Goal: Information Seeking & Learning: Understand process/instructions

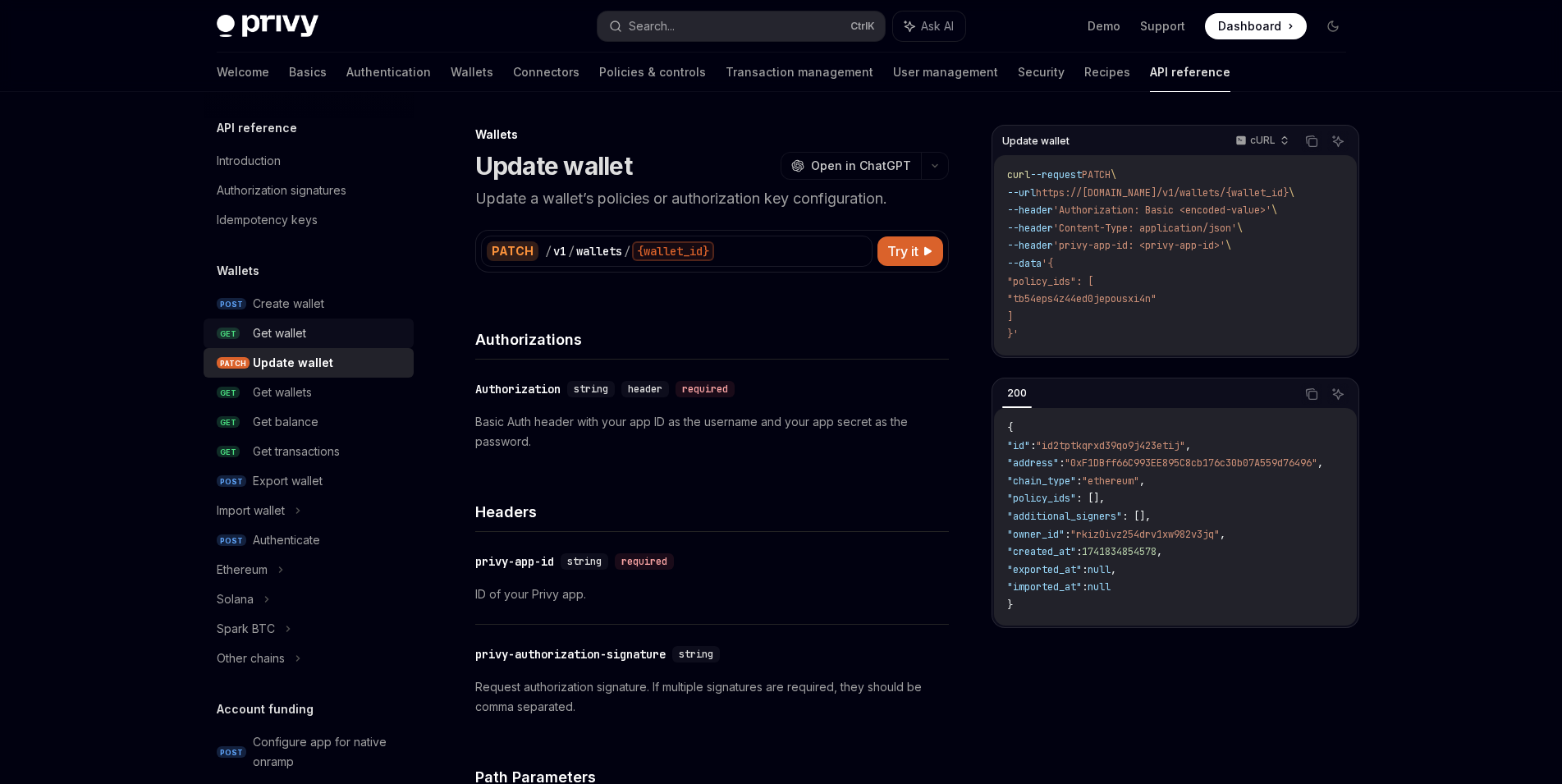
scroll to position [819, 0]
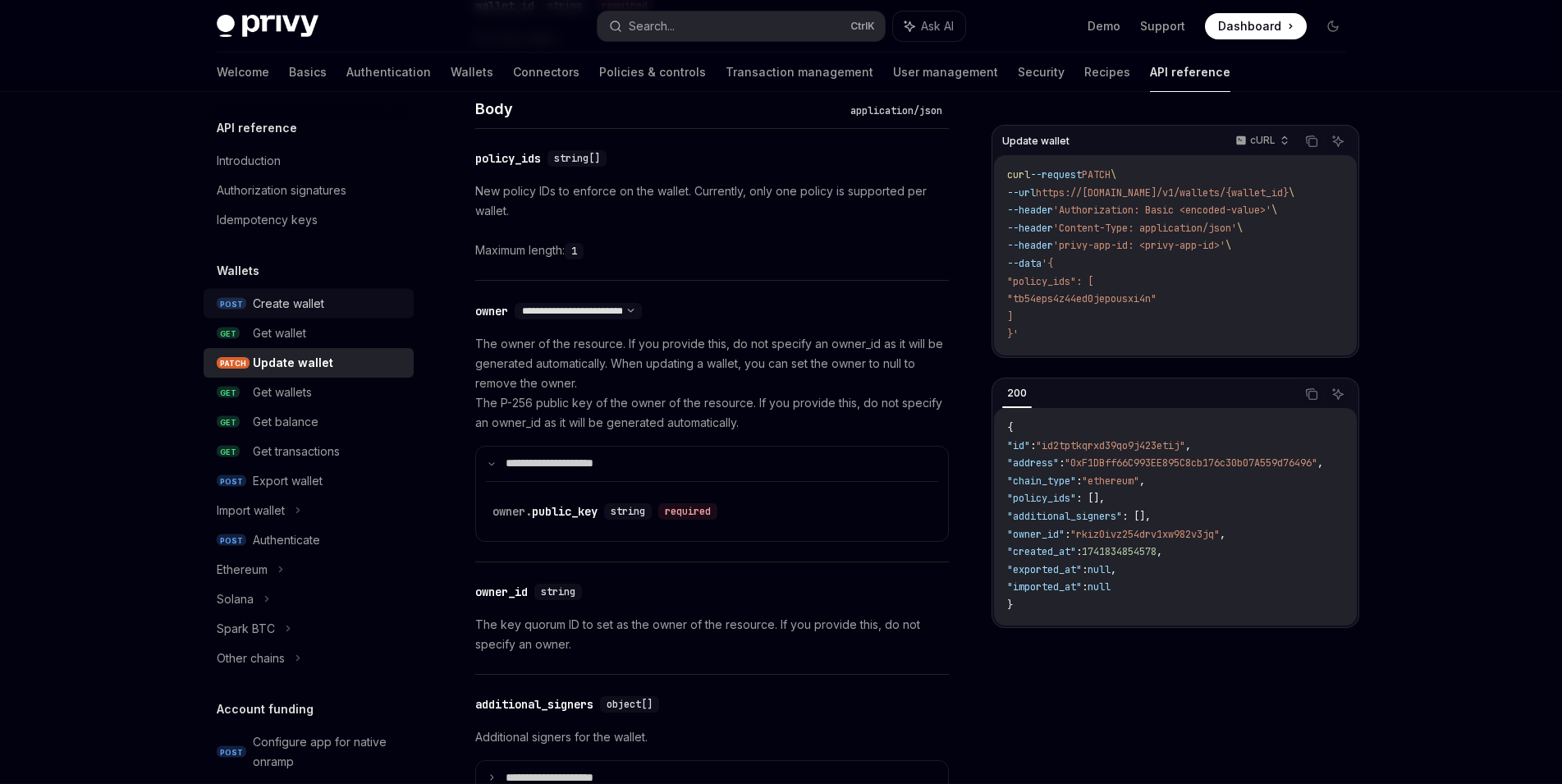
click at [311, 307] on div "Create wallet" at bounding box center [288, 303] width 72 height 20
type textarea "*"
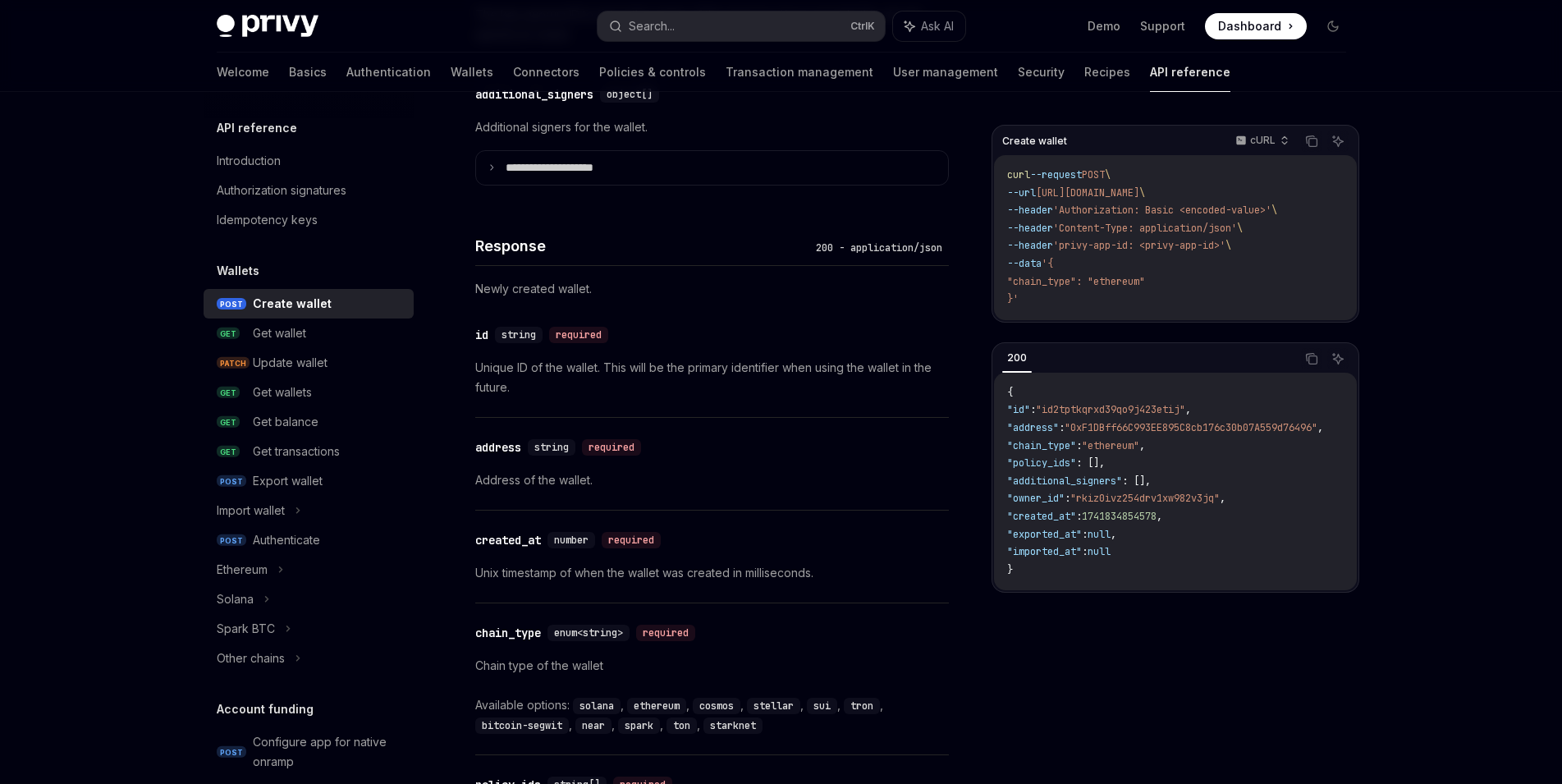
scroll to position [1430, 0]
click at [662, 12] on button "Search... Ctrl K" at bounding box center [741, 26] width 287 height 30
click at [662, 20] on div "Search..." at bounding box center [652, 26] width 46 height 20
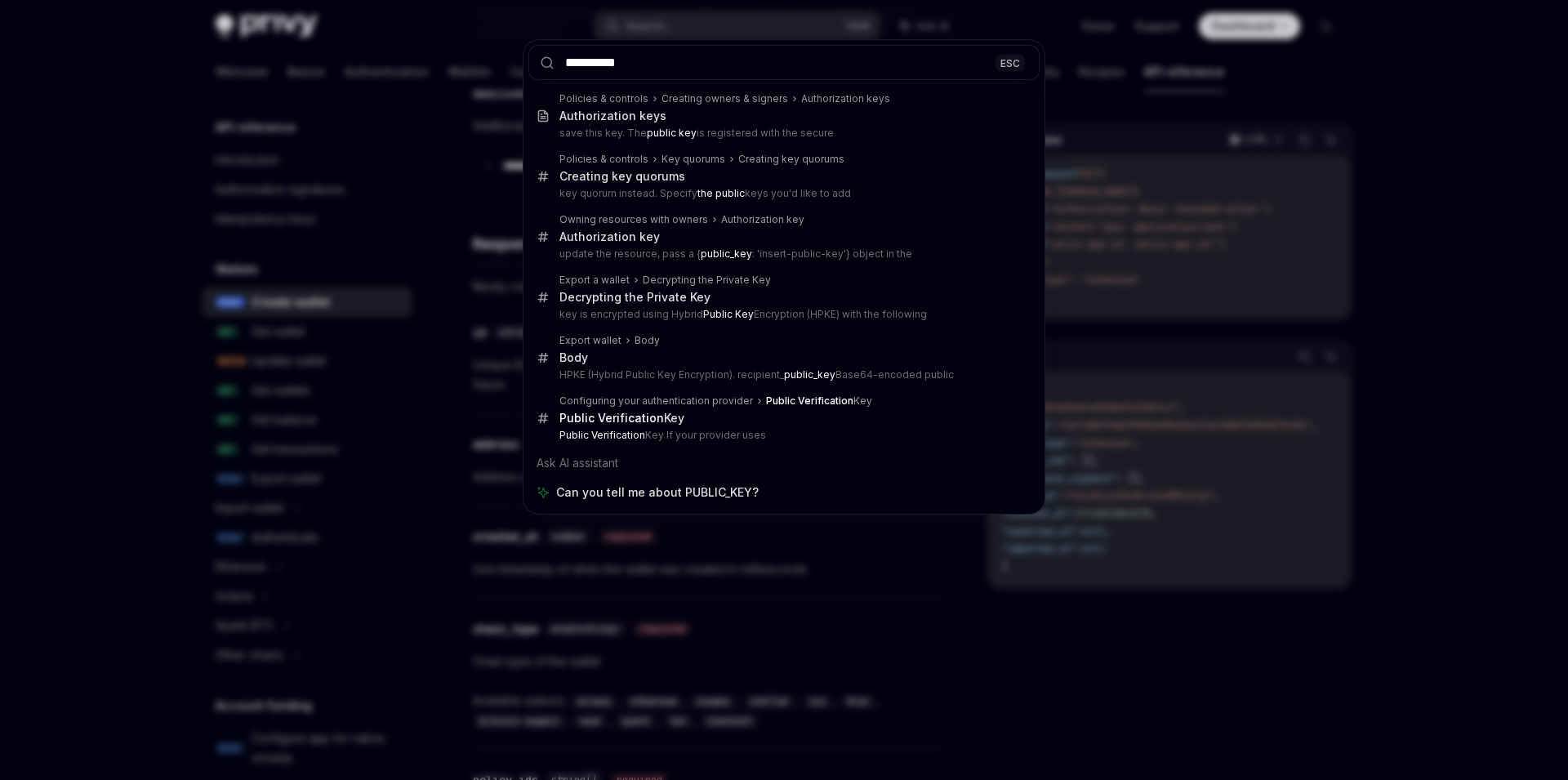
type input "**********"
click at [1405, 221] on div "**********" at bounding box center [784, 390] width 1568 height 780
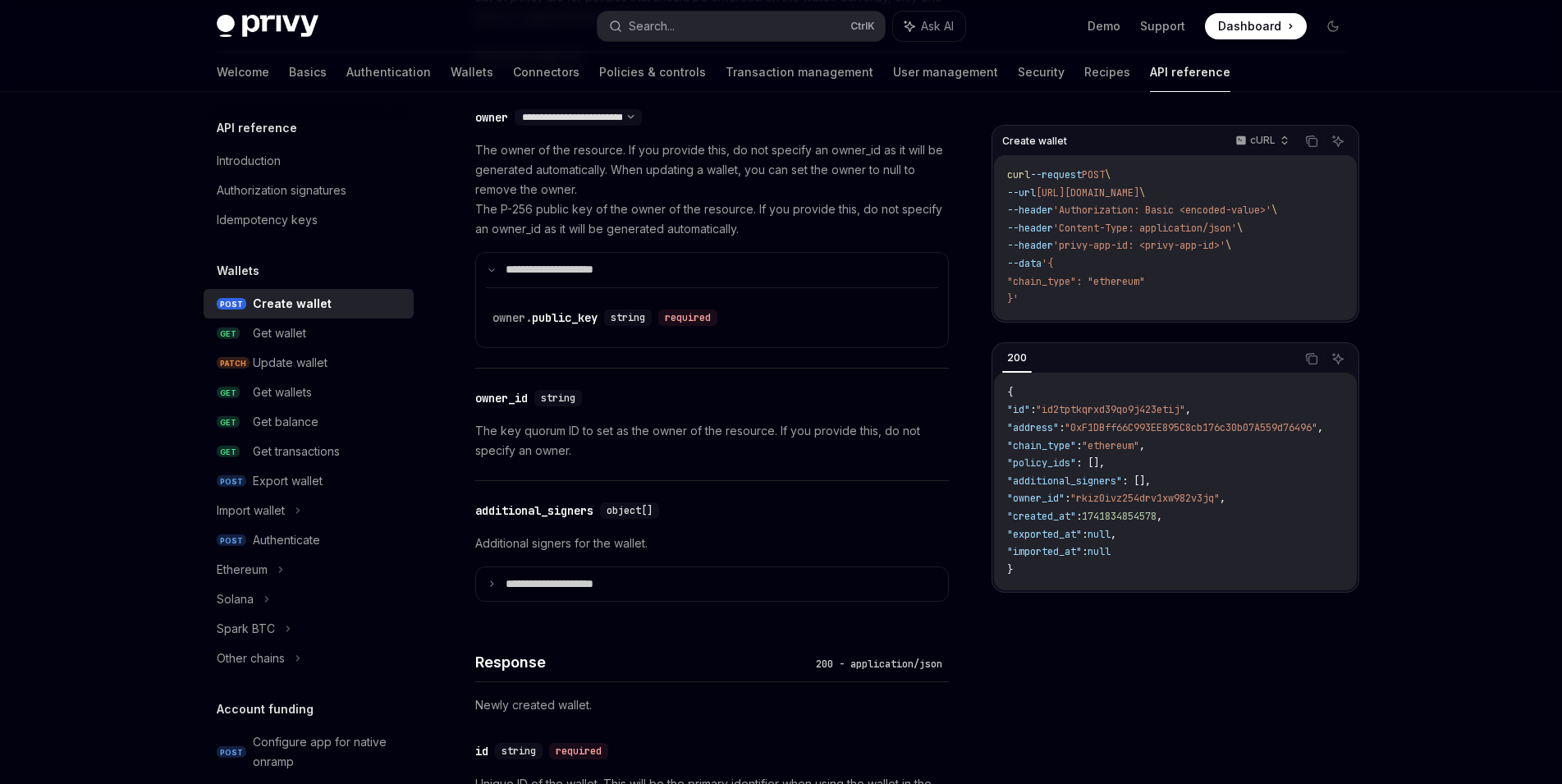
scroll to position [1017, 0]
click at [451, 72] on link "Wallets" at bounding box center [472, 72] width 43 height 39
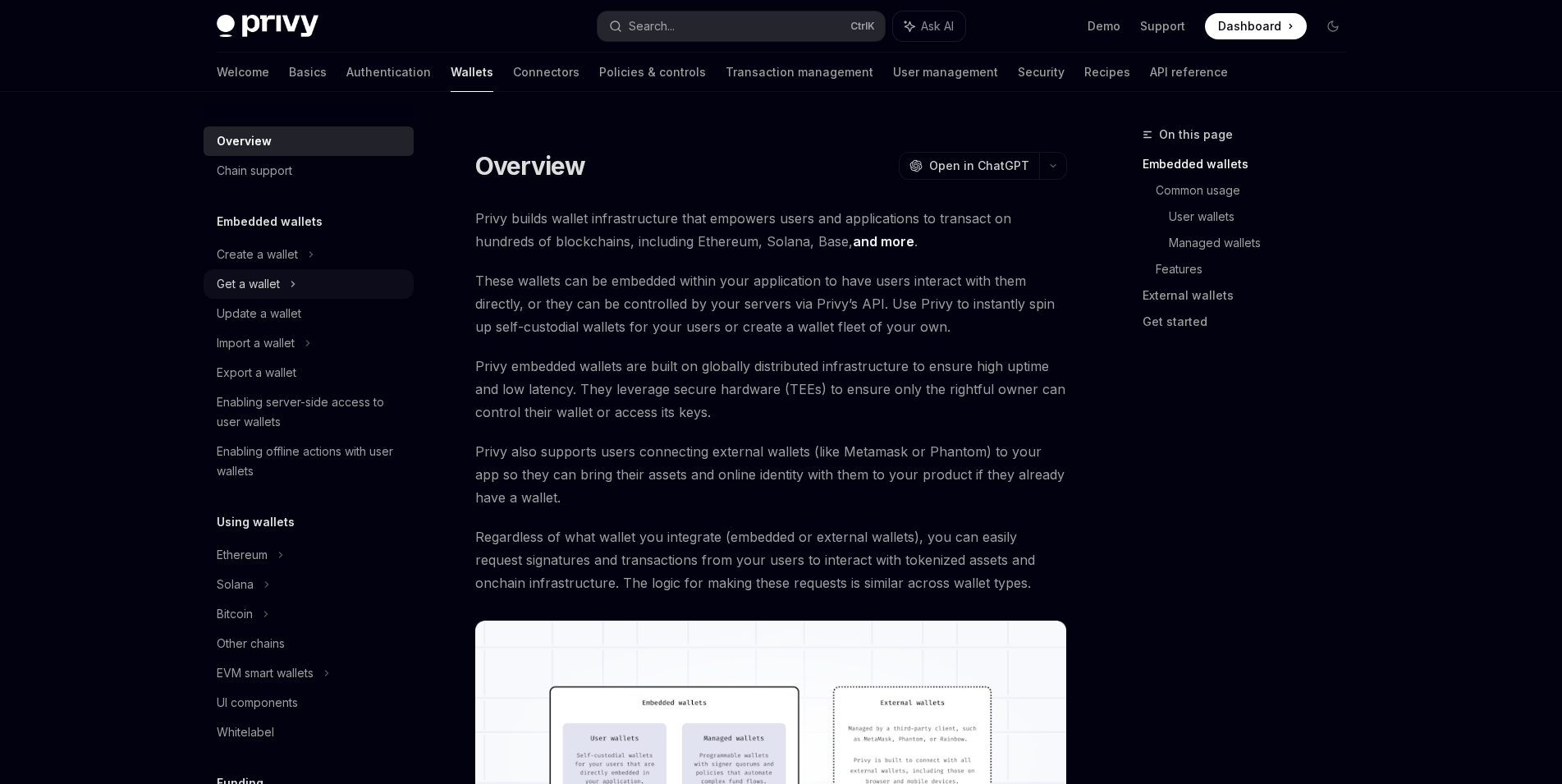
click at [329, 274] on div "Get a wallet" at bounding box center [308, 283] width 210 height 30
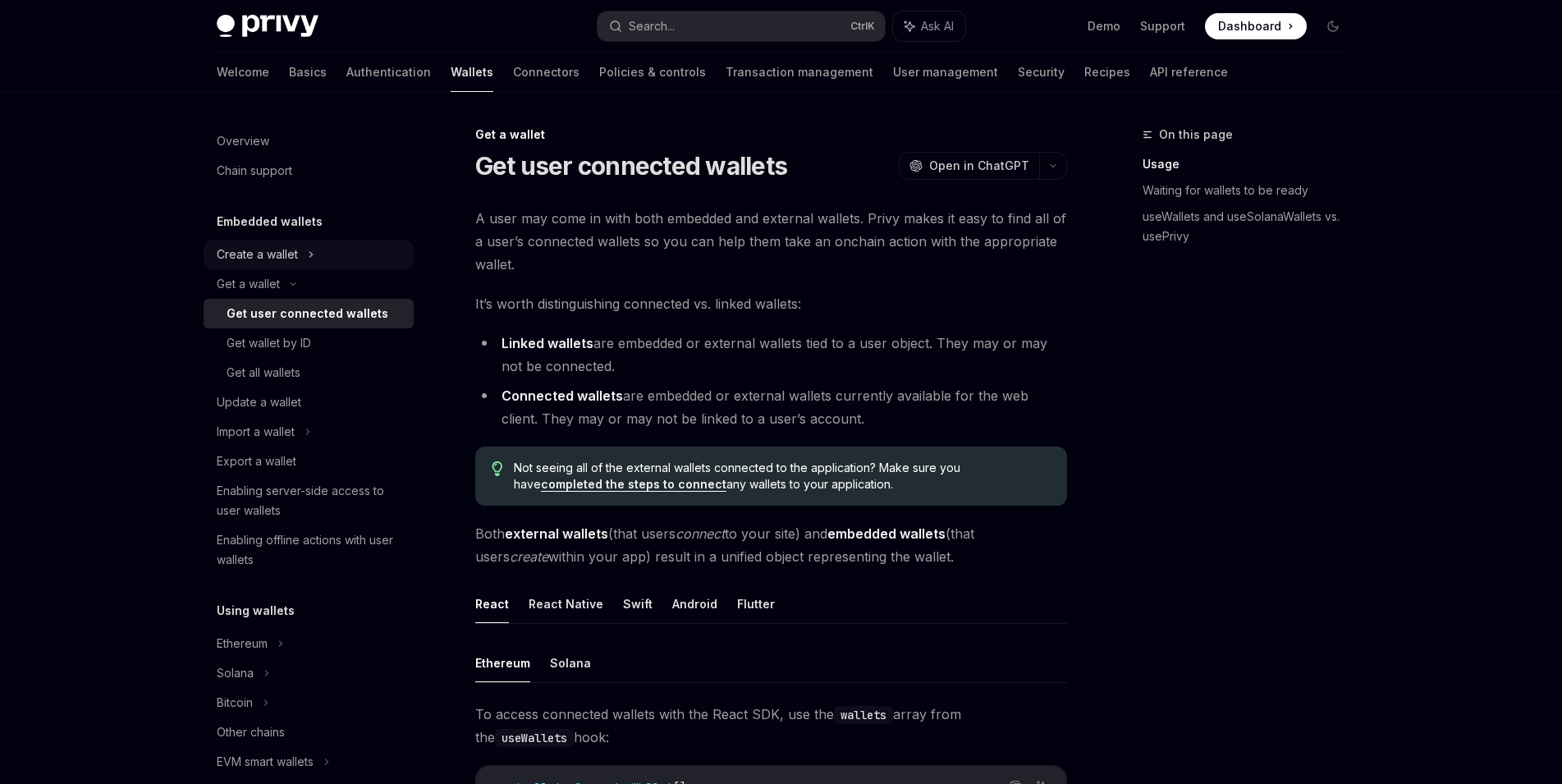
click at [322, 256] on div "Create a wallet" at bounding box center [308, 254] width 210 height 30
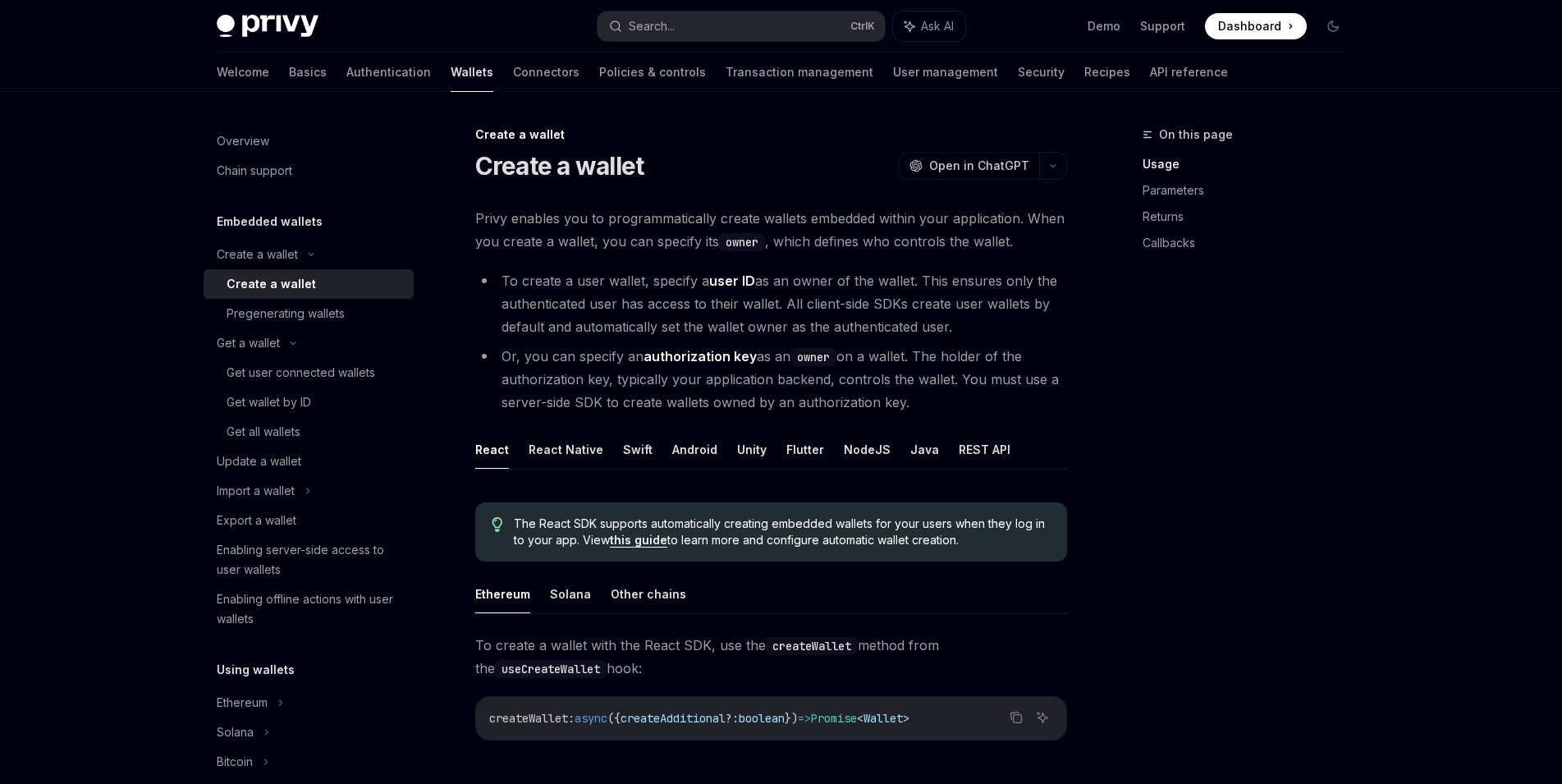
scroll to position [2, 0]
click at [959, 453] on button "REST API" at bounding box center [984, 447] width 52 height 38
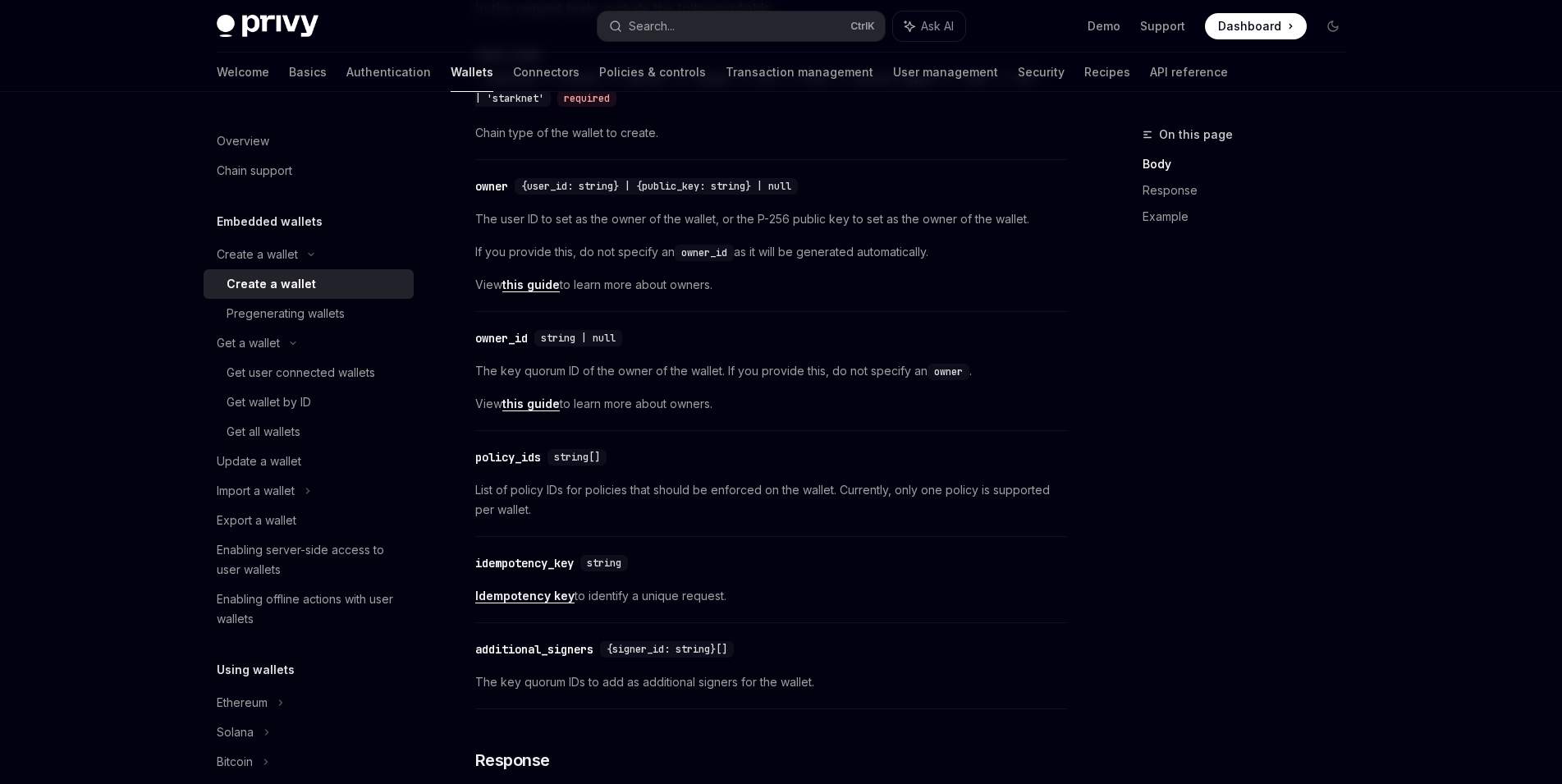
scroll to position [764, 0]
click at [538, 287] on link "this guide" at bounding box center [531, 285] width 57 height 15
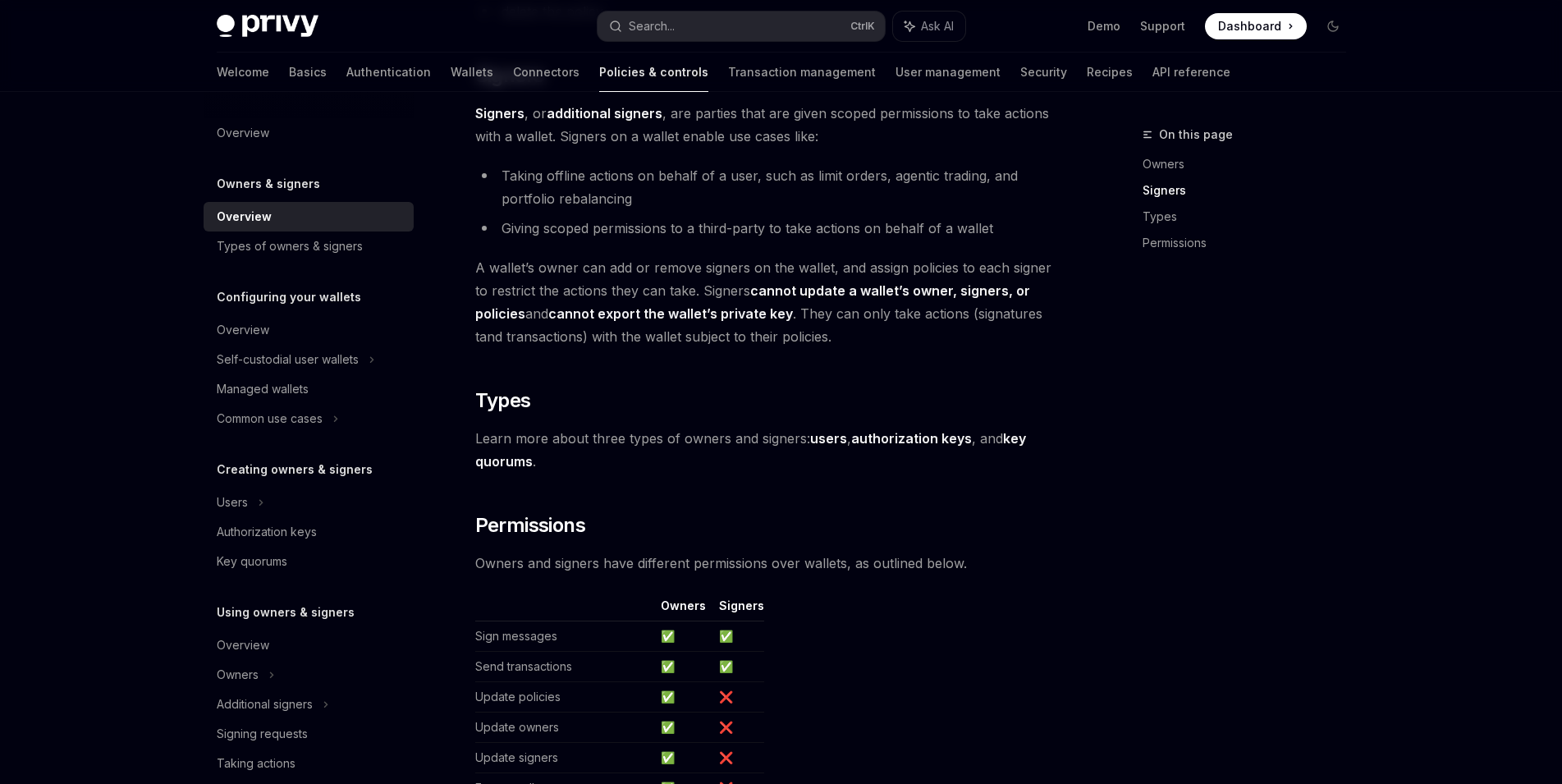
scroll to position [1292, 0]
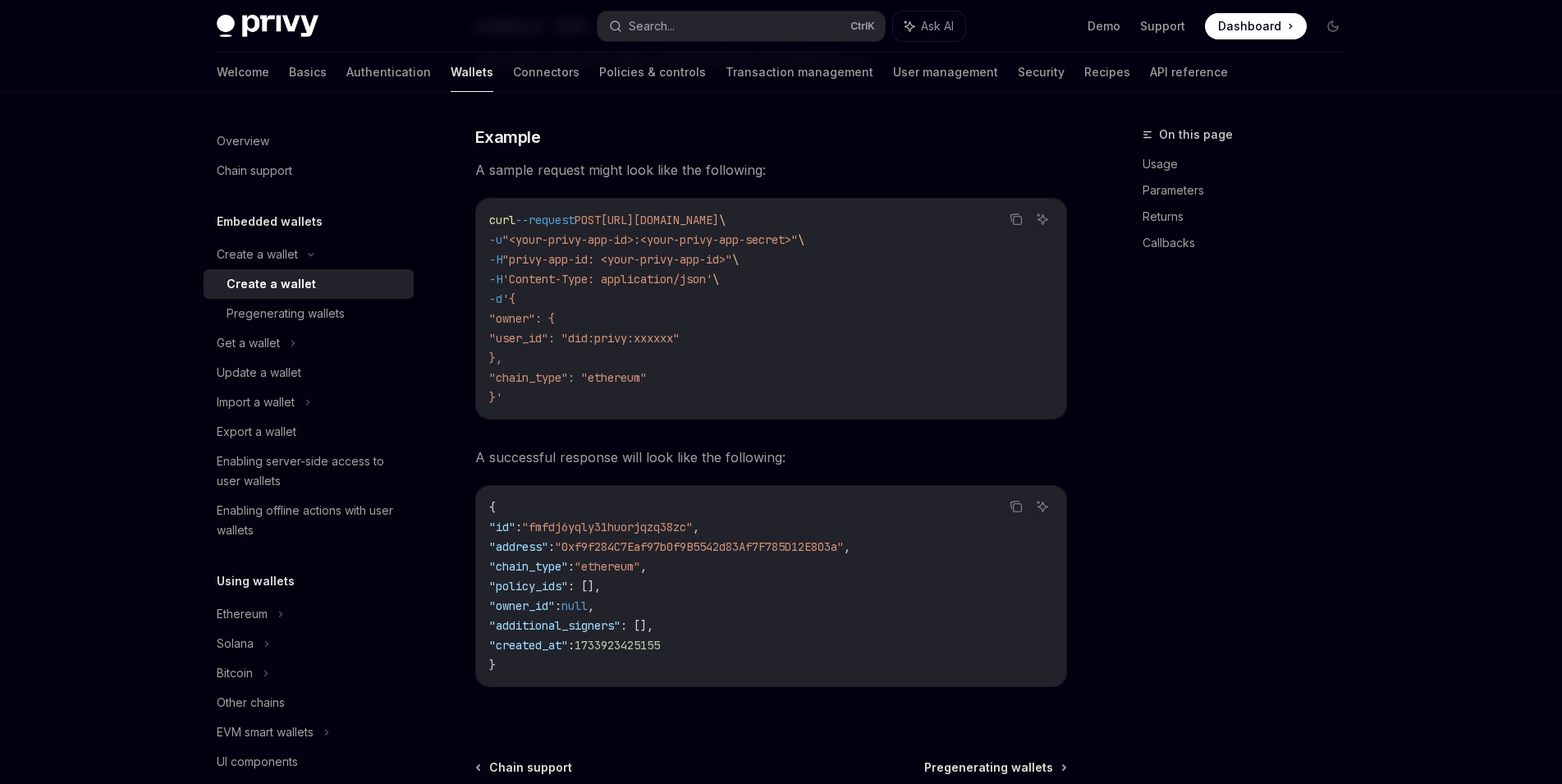
scroll to position [2180, 0]
drag, startPoint x: 547, startPoint y: 336, endPoint x: 761, endPoint y: 339, distance: 214.0
click at [761, 339] on code "curl --request POST [URL][DOMAIN_NAME] \ -u "<your-privy-app-id>:<your-privy-ap…" at bounding box center [771, 307] width 563 height 197
copy span ""user_id": "did:privy:xxxxxx""
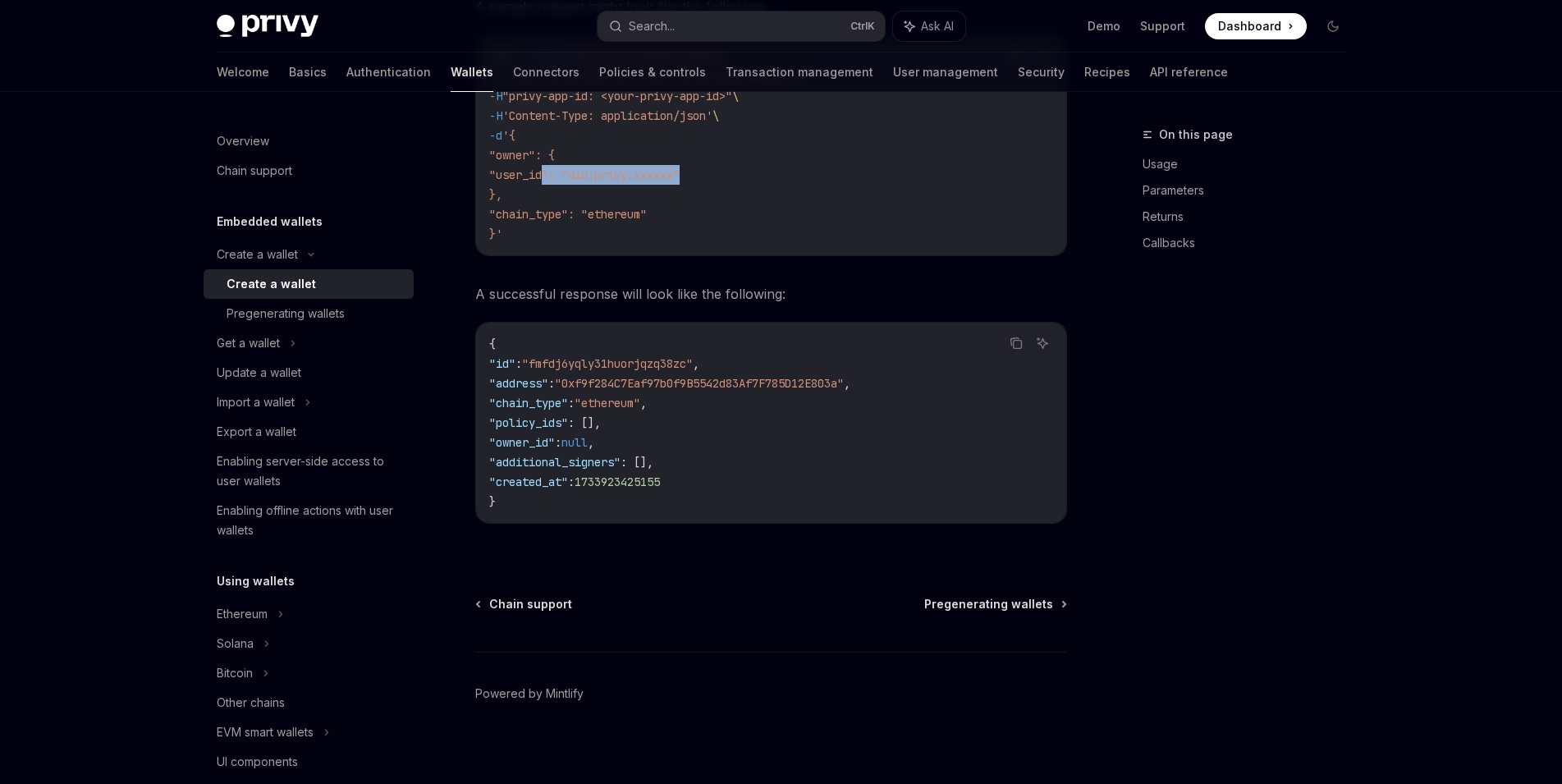
scroll to position [2342, 0]
click at [346, 312] on div "Pregenerating wallets" at bounding box center [314, 313] width 177 height 20
type textarea "*"
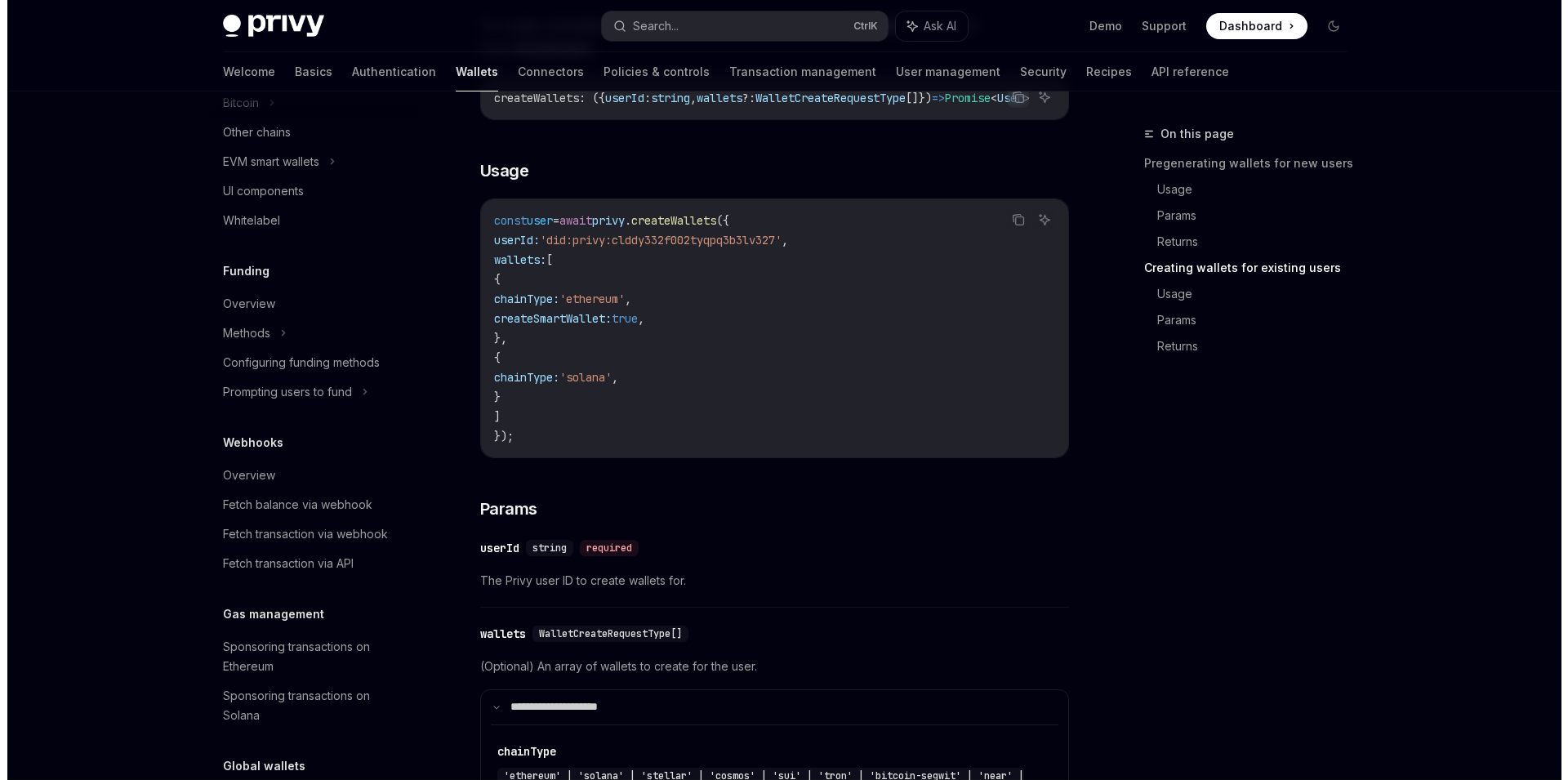
scroll to position [570, 0]
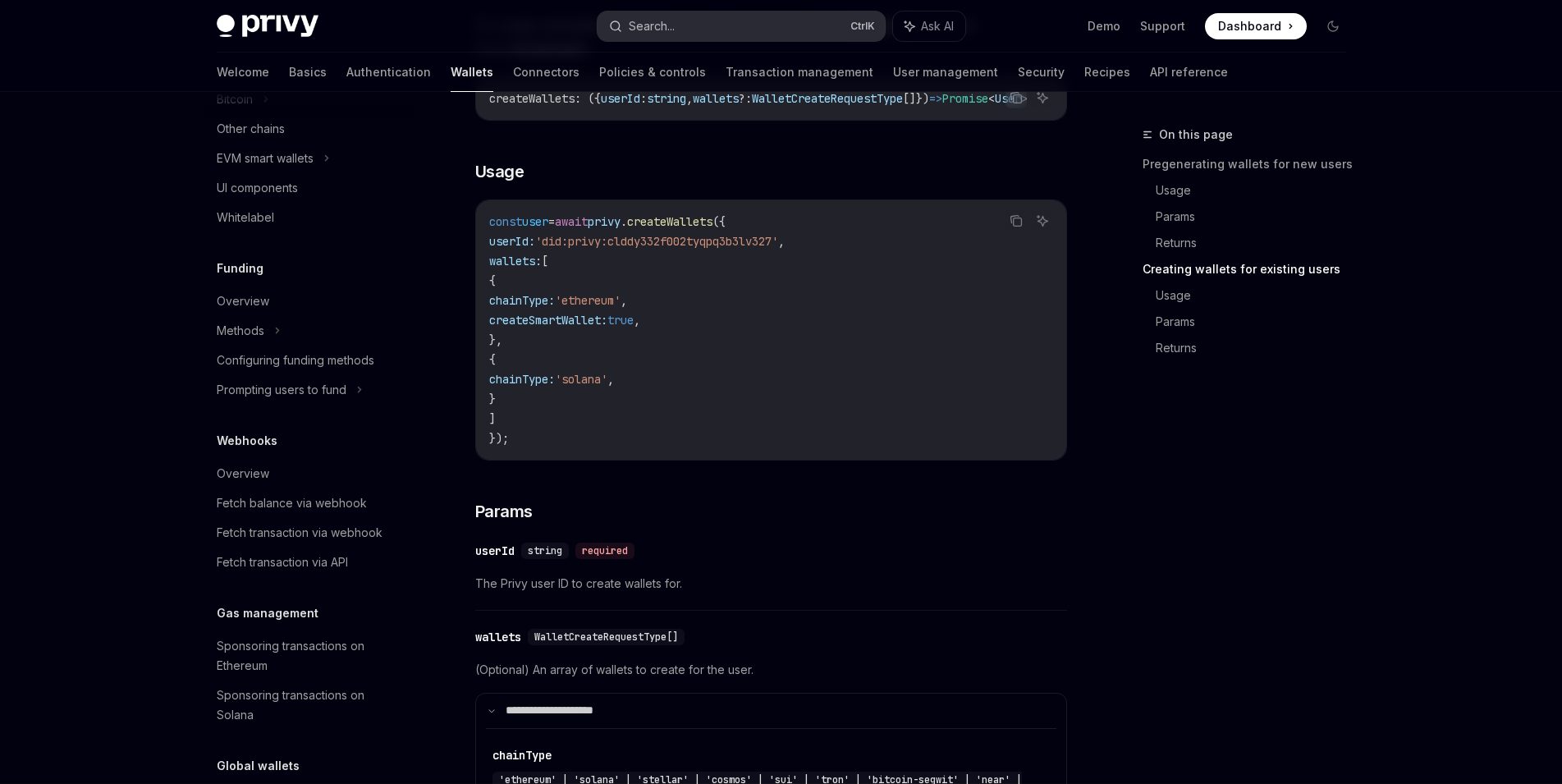
click at [683, 33] on button "Search... Ctrl K" at bounding box center [741, 26] width 287 height 30
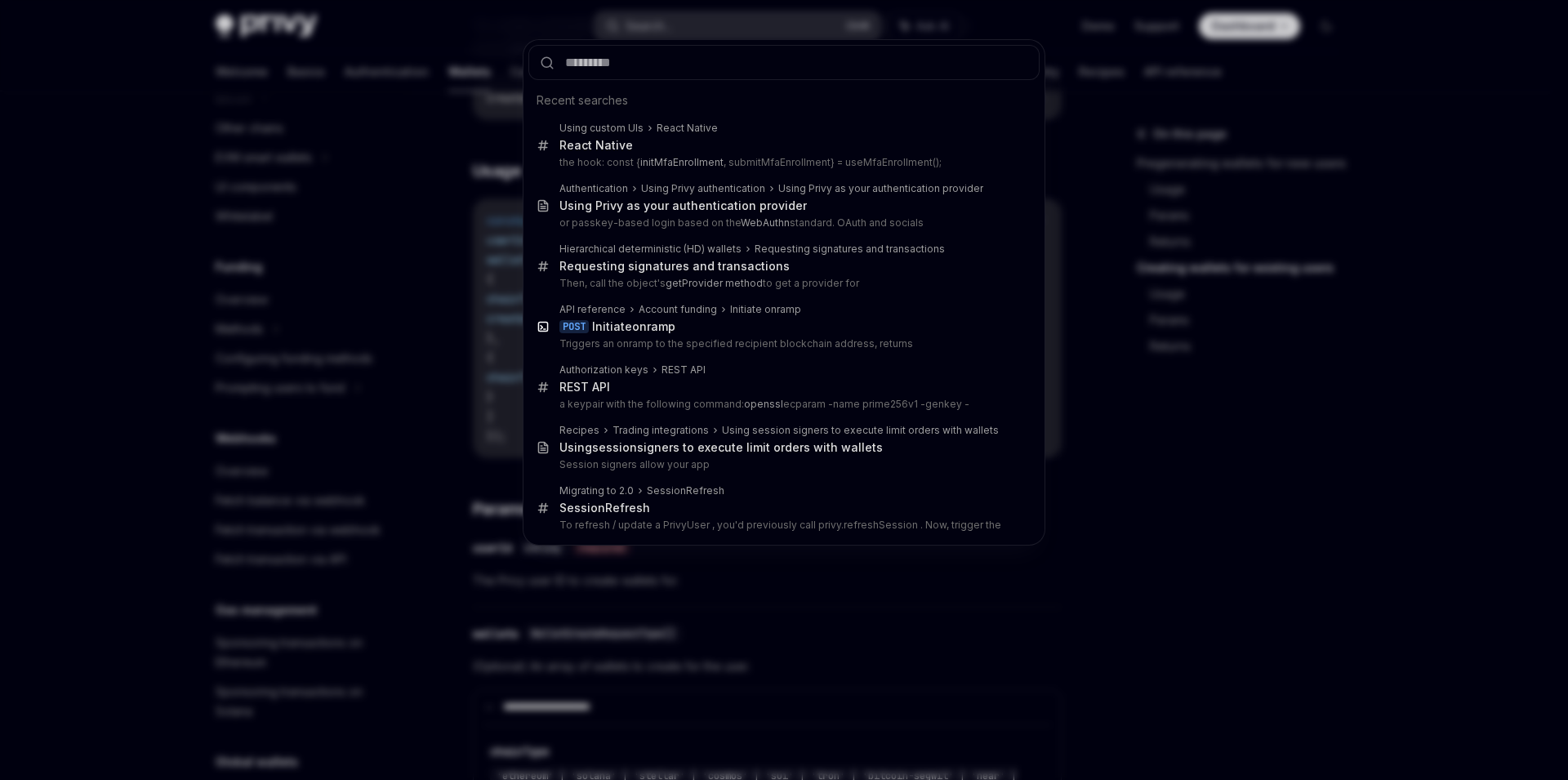
click at [680, 33] on div "Recent searches Using custom UIs React Native React Native the hook: const { in…" at bounding box center [784, 390] width 1568 height 780
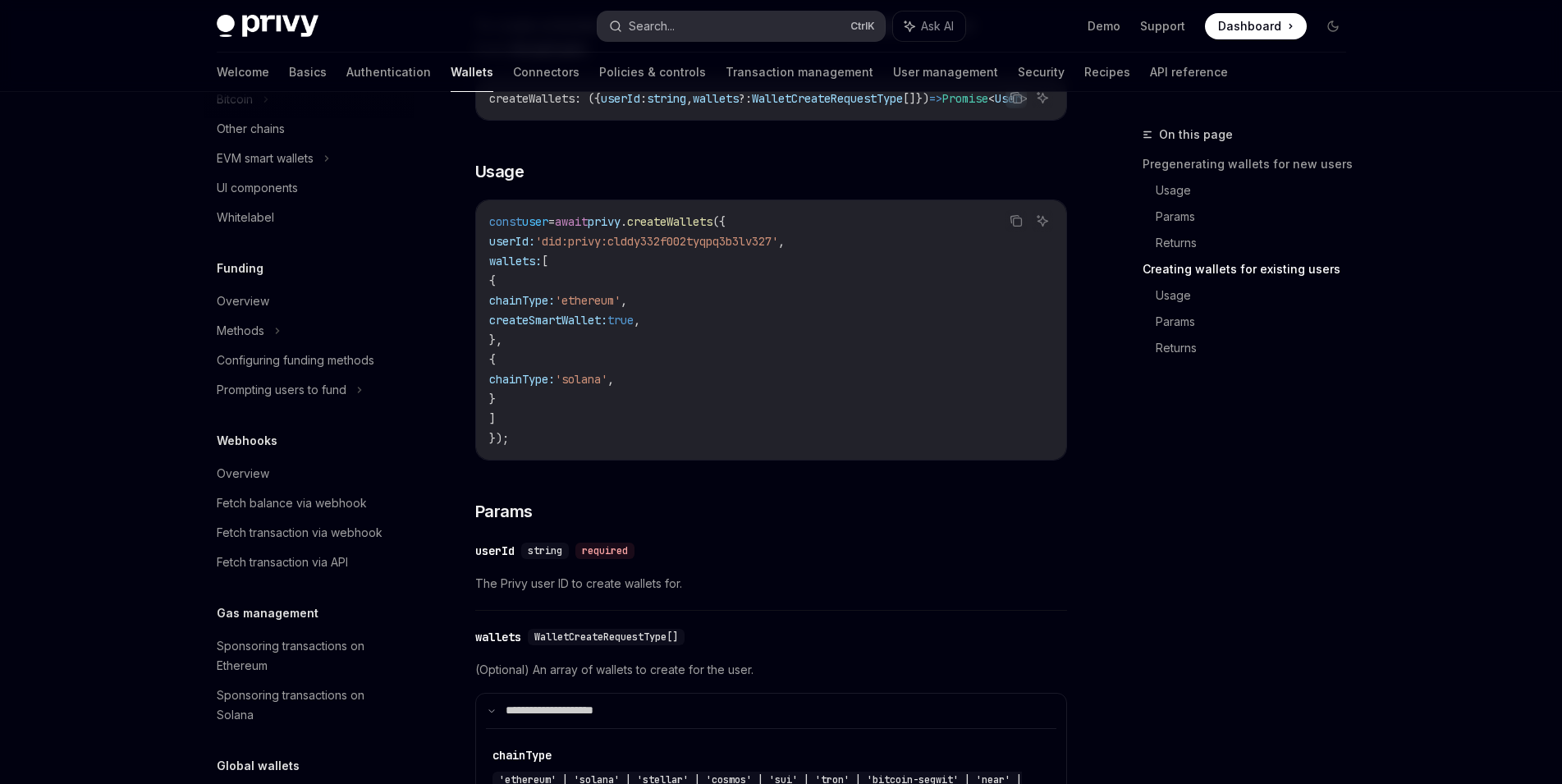
click at [683, 33] on button "Search... Ctrl K" at bounding box center [741, 26] width 287 height 30
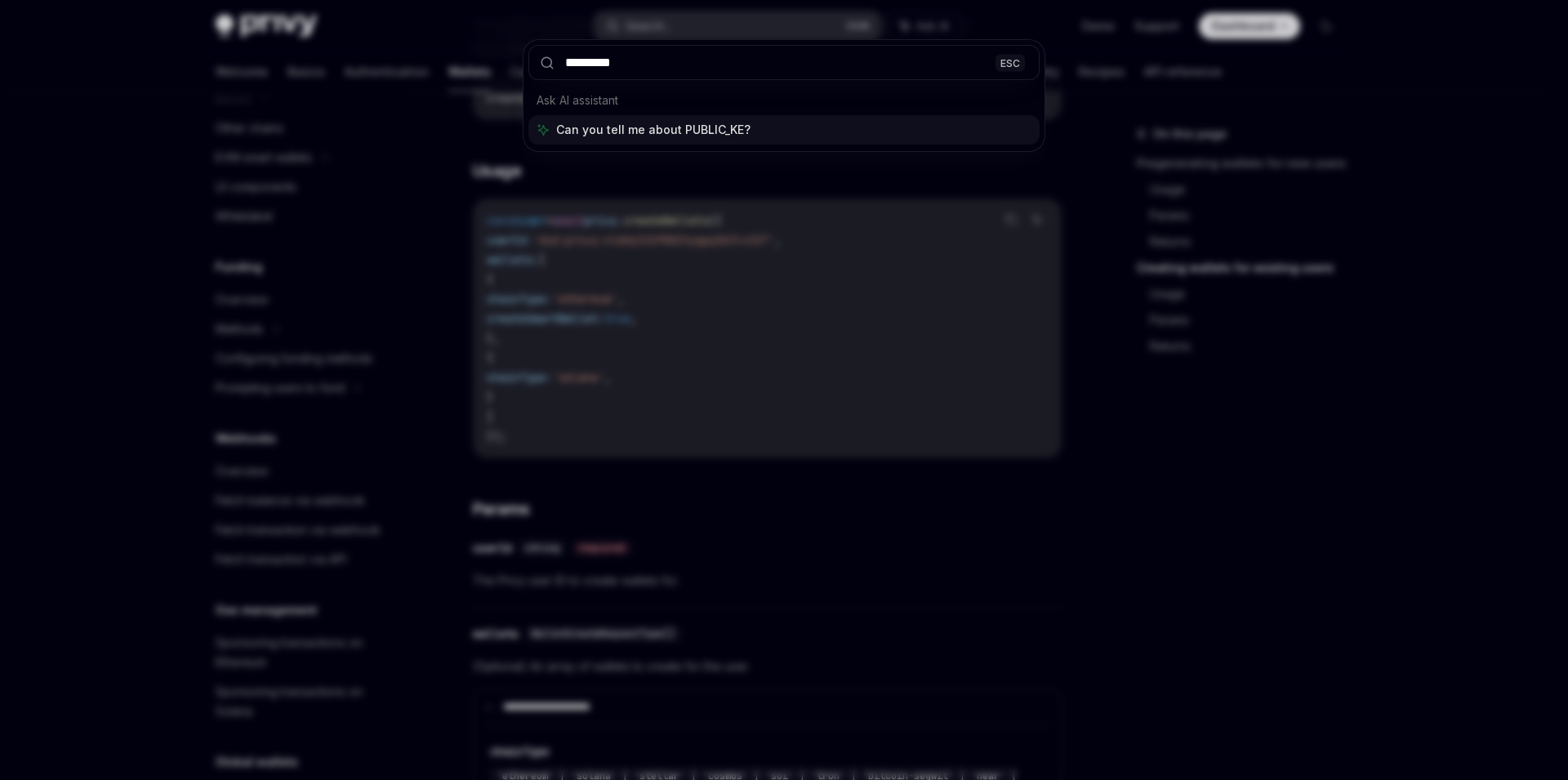
type input "**********"
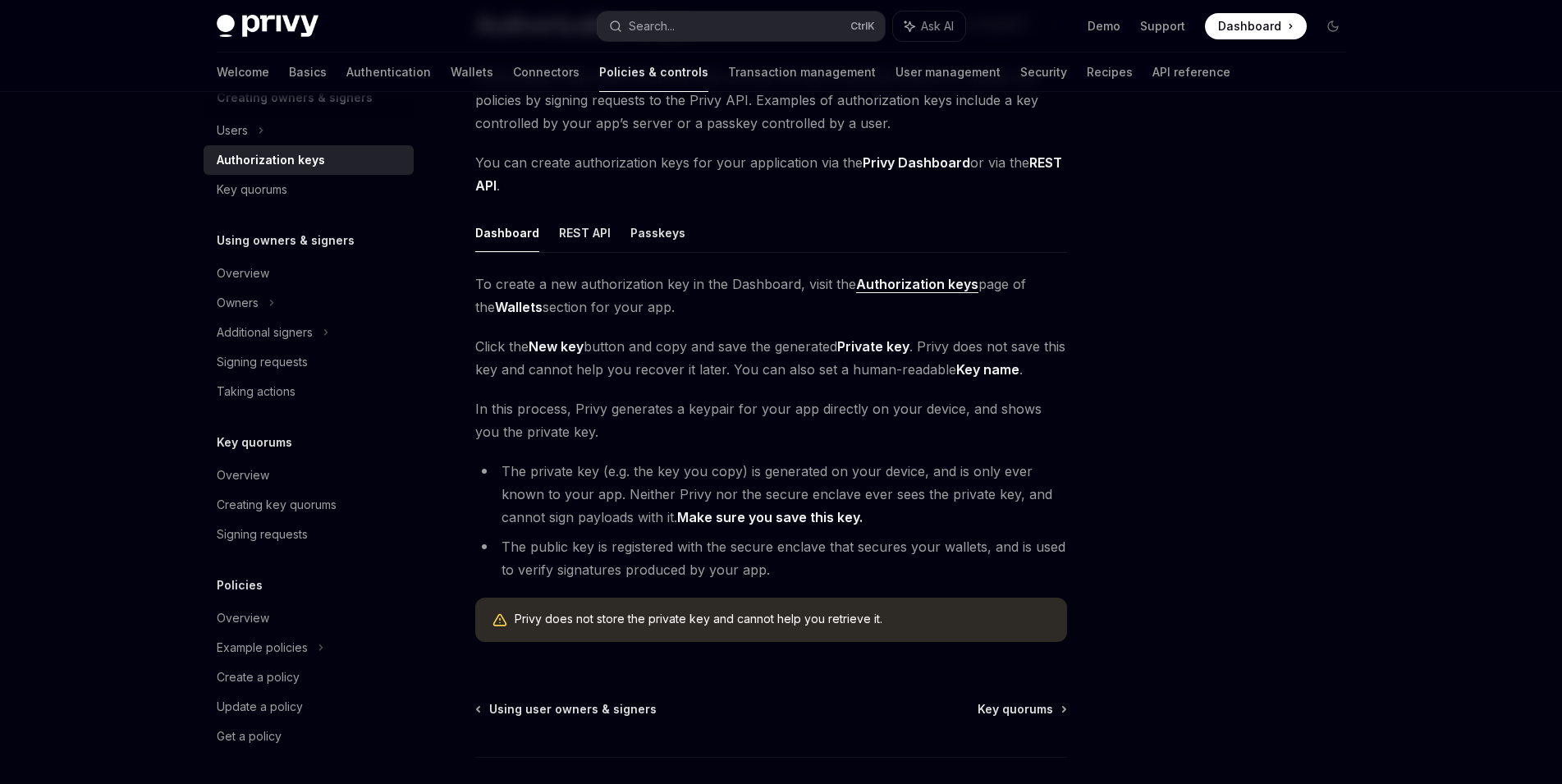
scroll to position [142, 0]
click at [582, 228] on button "REST API" at bounding box center [584, 232] width 52 height 38
type textarea "*"
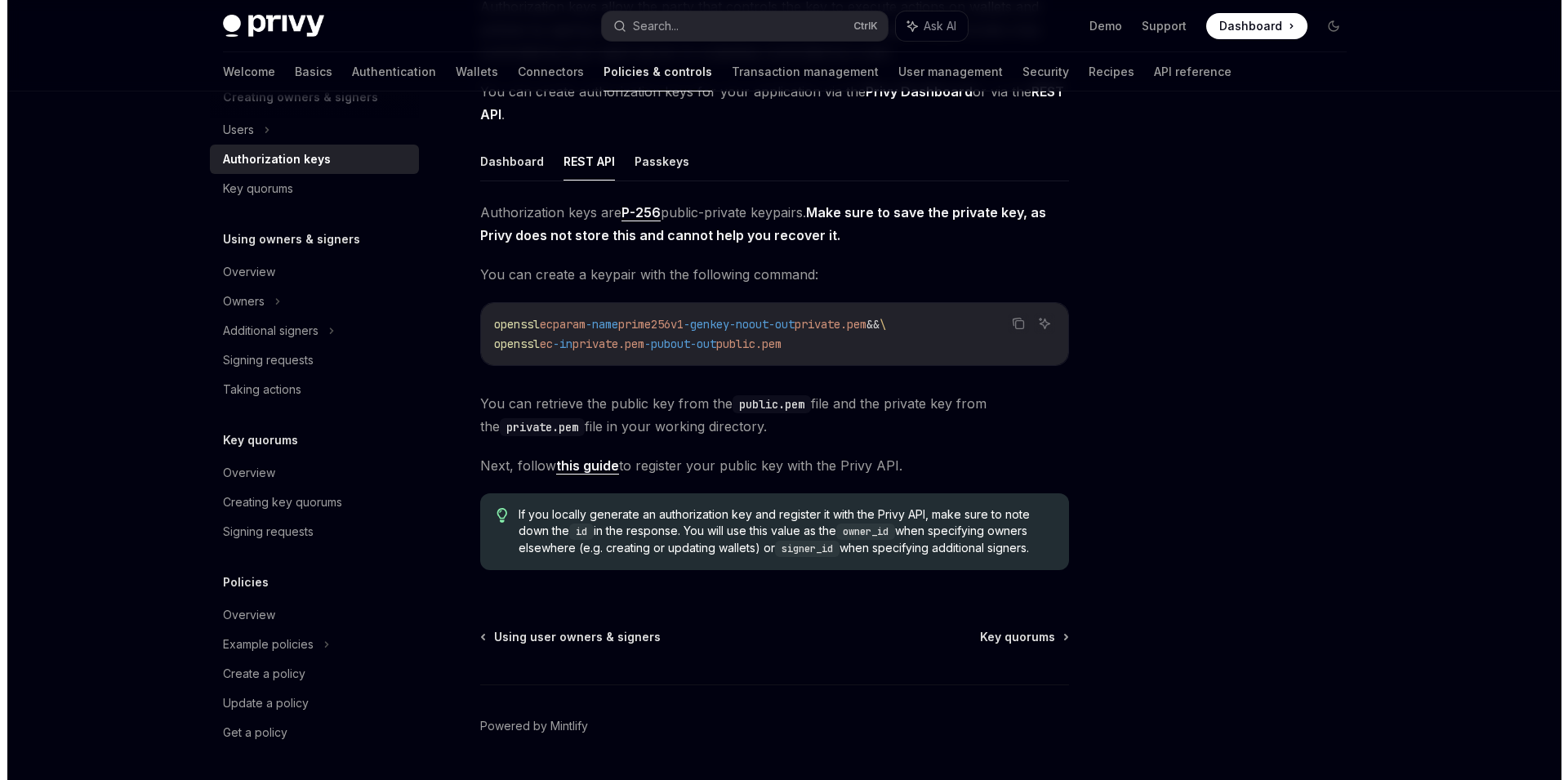
scroll to position [258, 0]
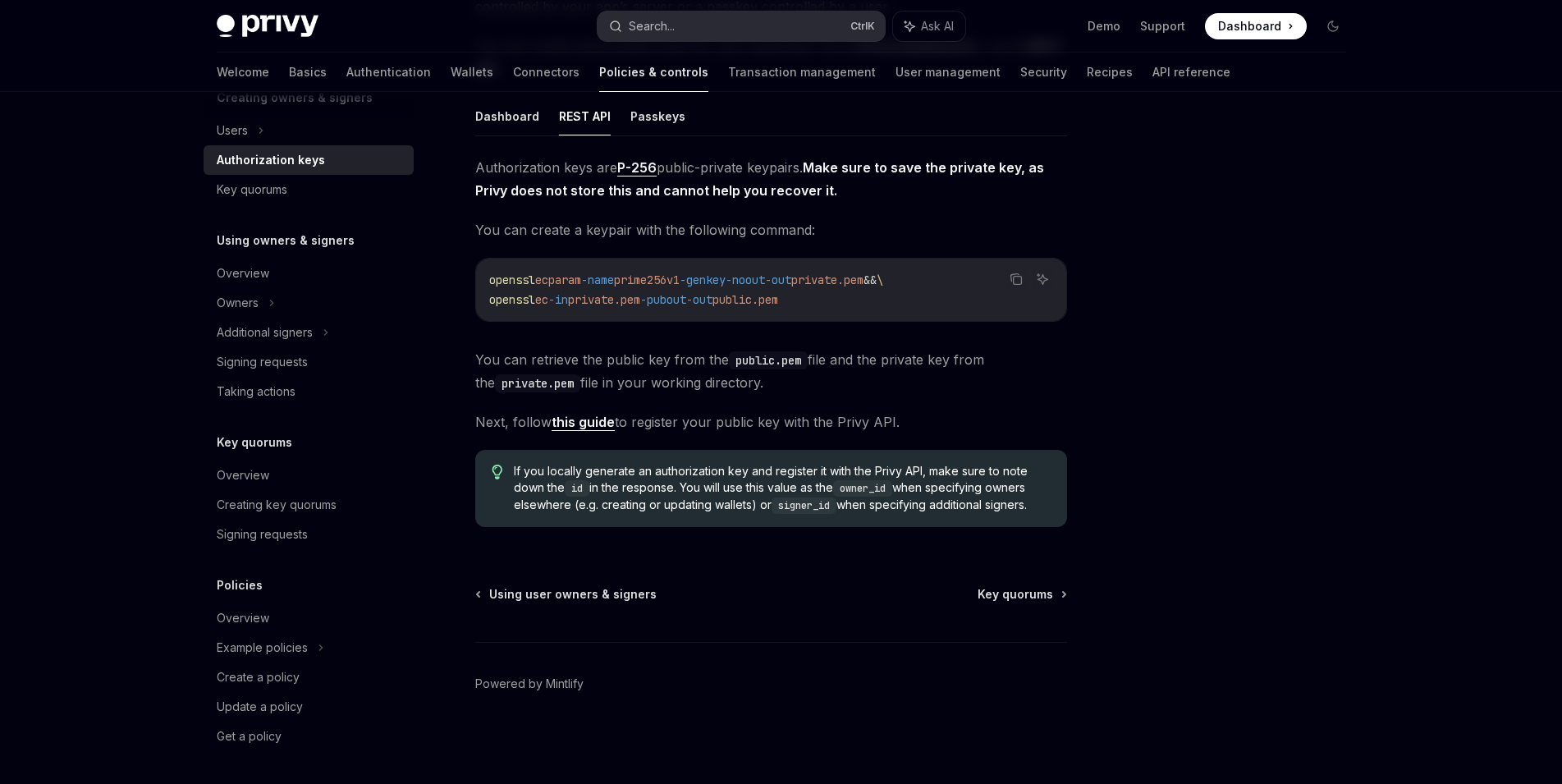
click at [687, 21] on button "Search... Ctrl K" at bounding box center [741, 26] width 287 height 30
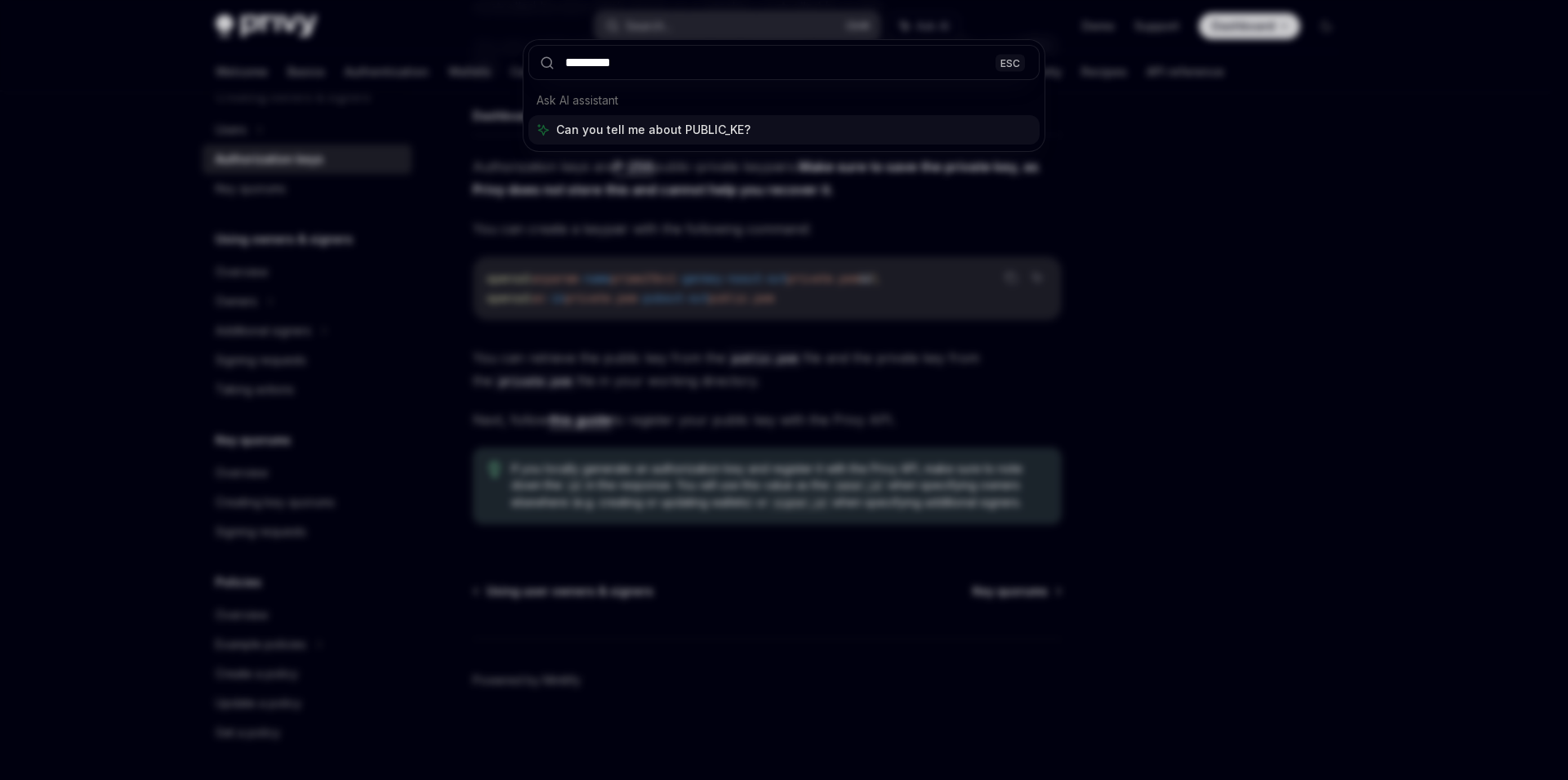
type input "**********"
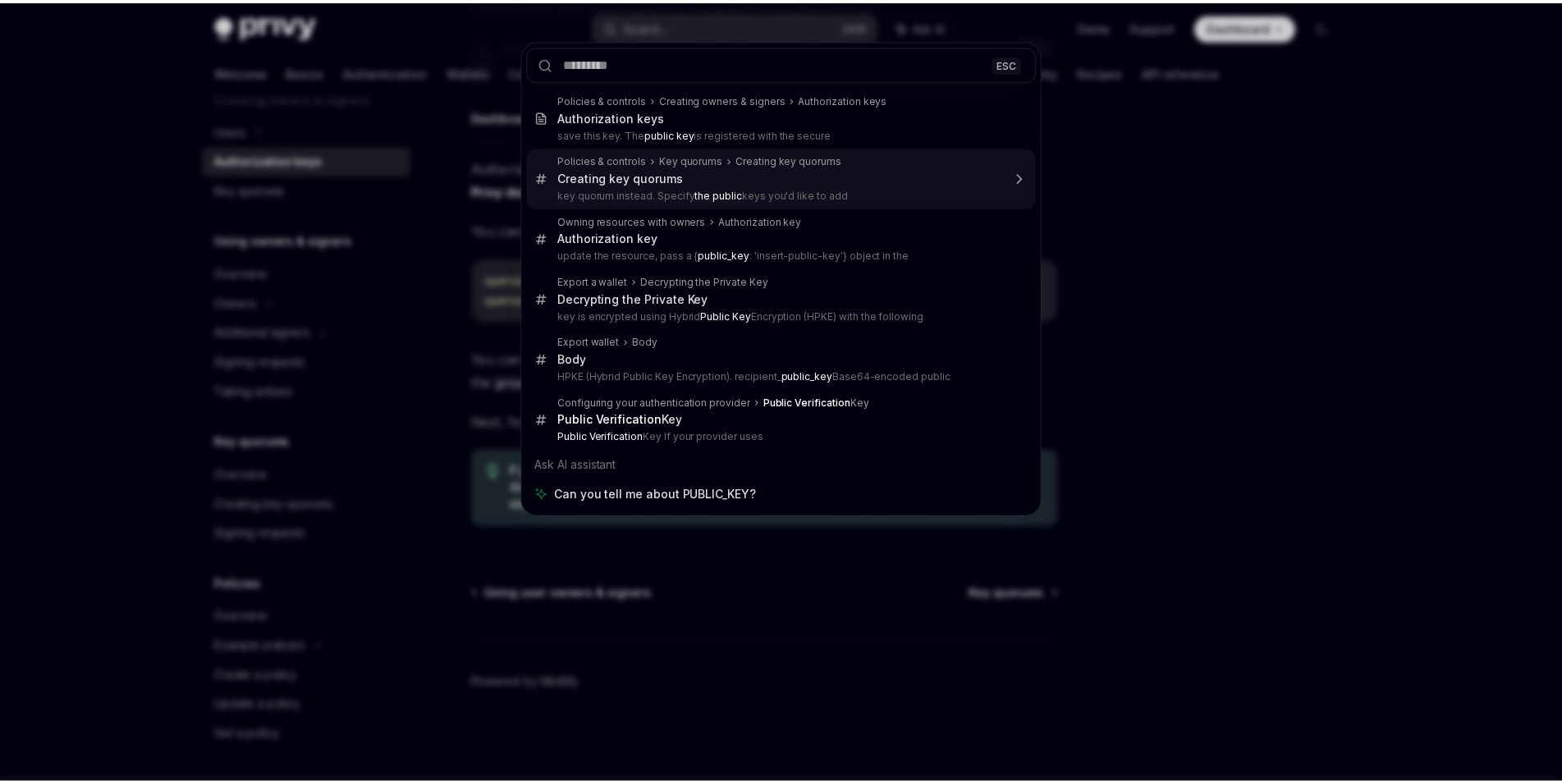
scroll to position [92, 0]
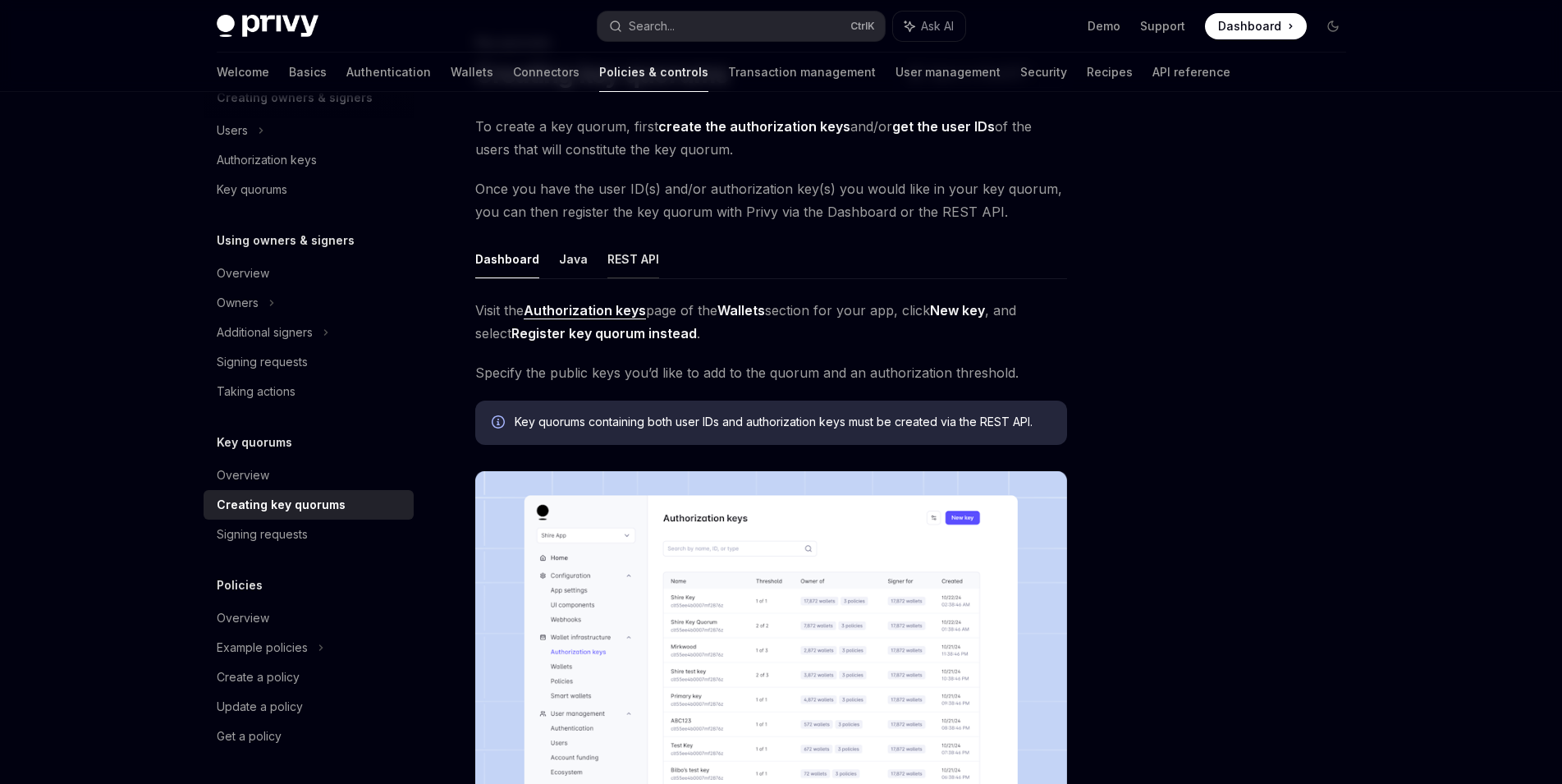
click at [636, 251] on button "REST API" at bounding box center [632, 259] width 52 height 38
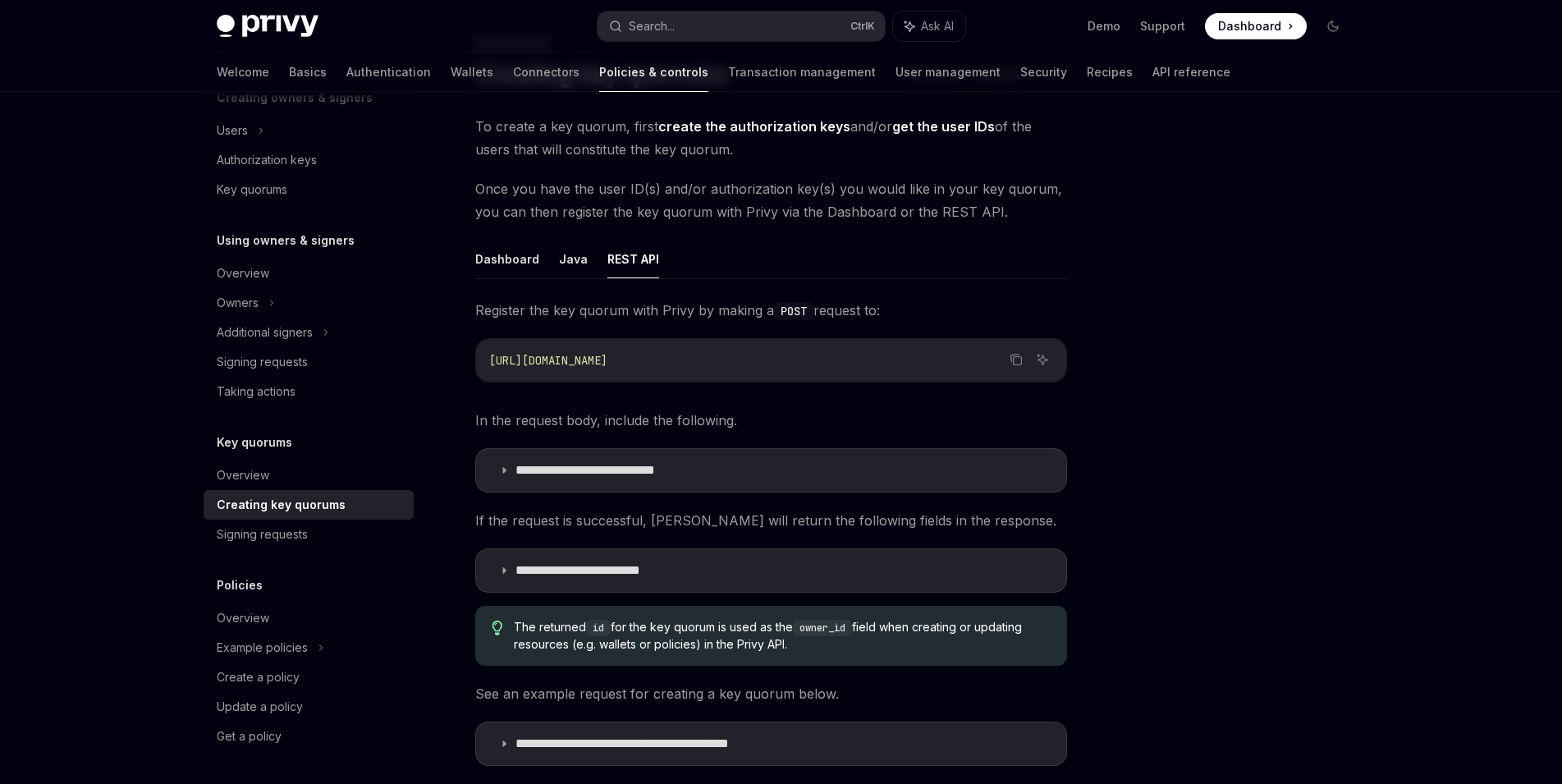
scroll to position [279, 0]
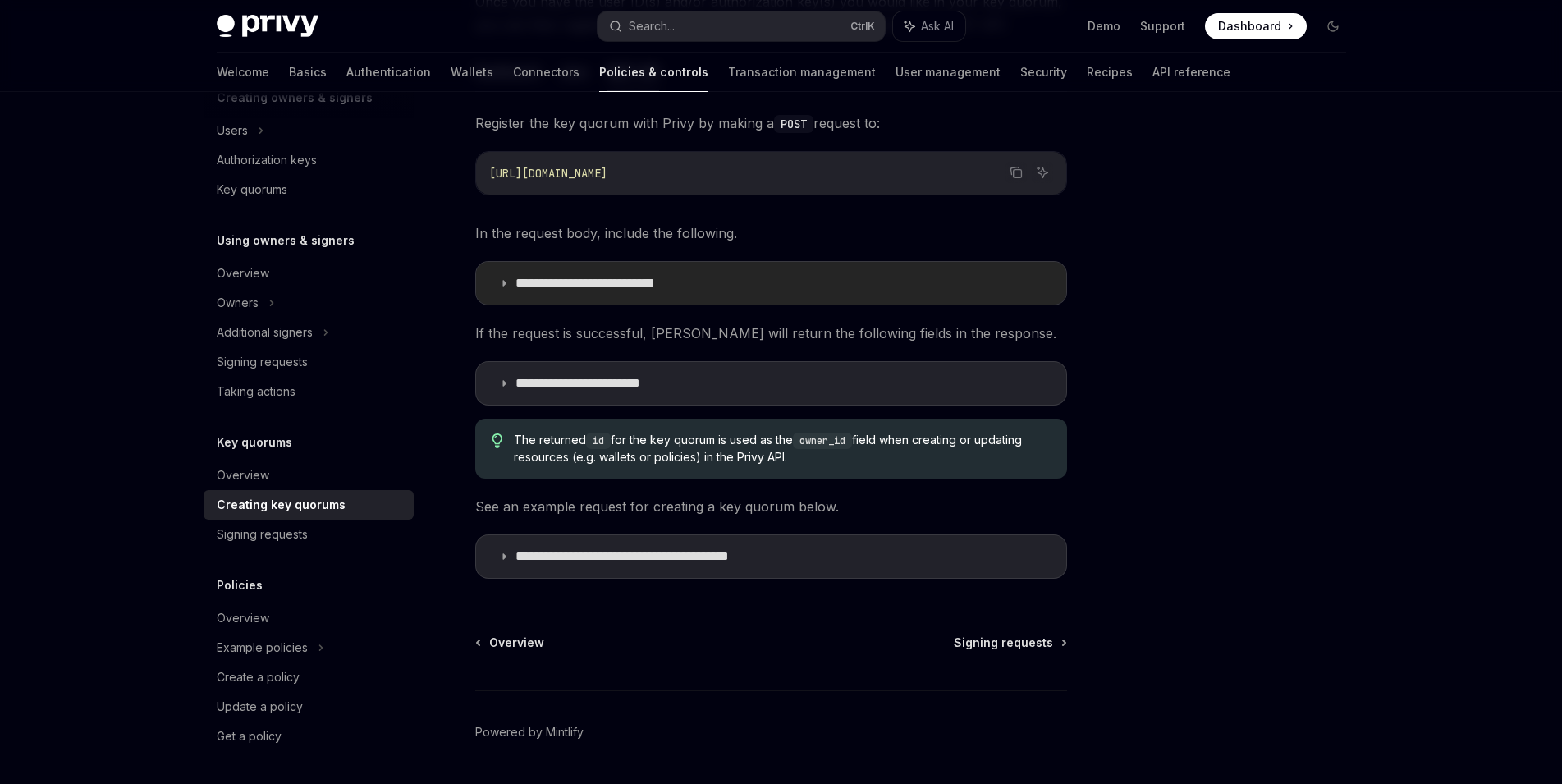
click at [739, 279] on summary "**********" at bounding box center [771, 283] width 590 height 43
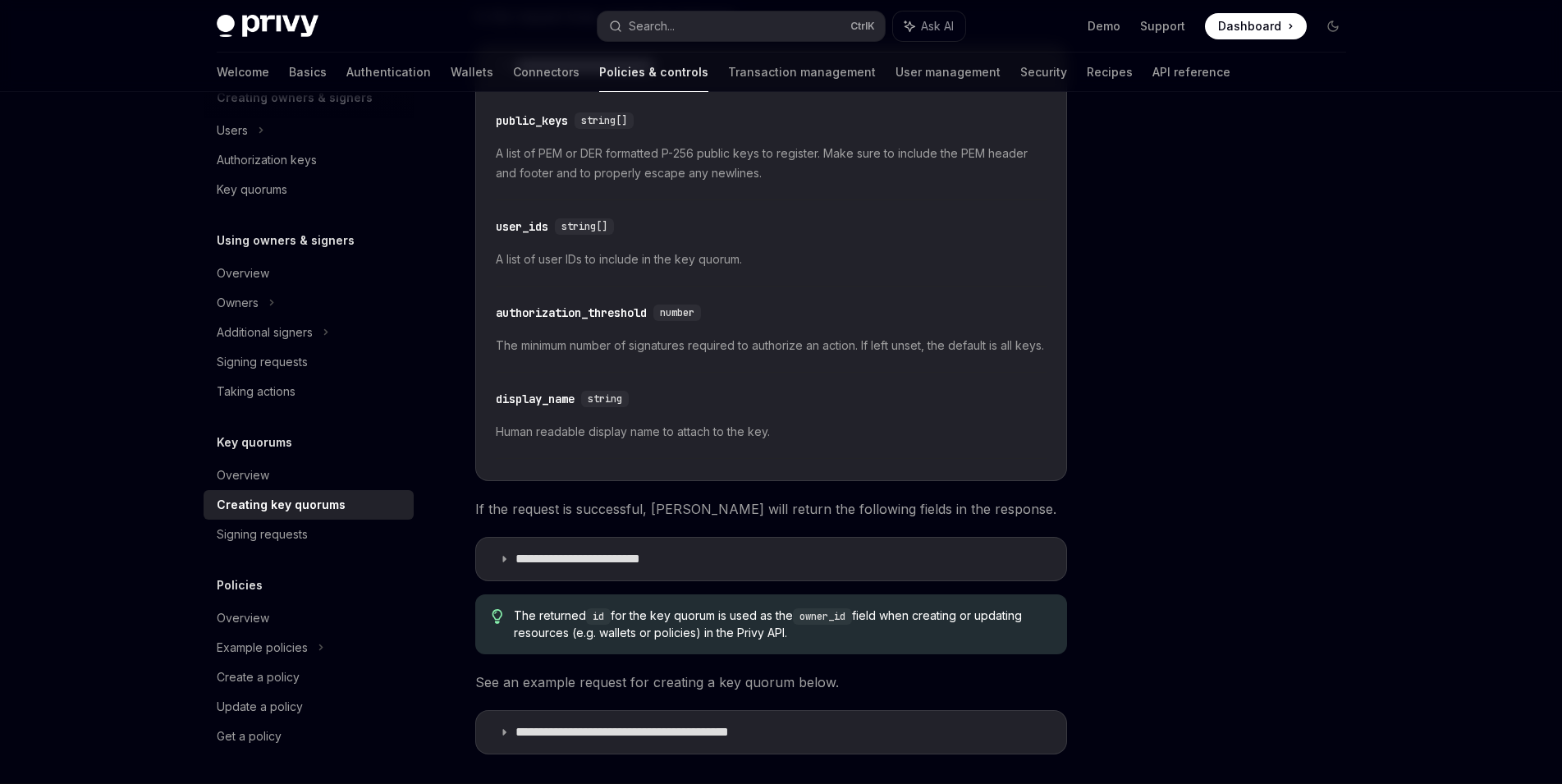
scroll to position [496, 0]
click at [1152, 70] on link "API reference" at bounding box center [1191, 72] width 78 height 39
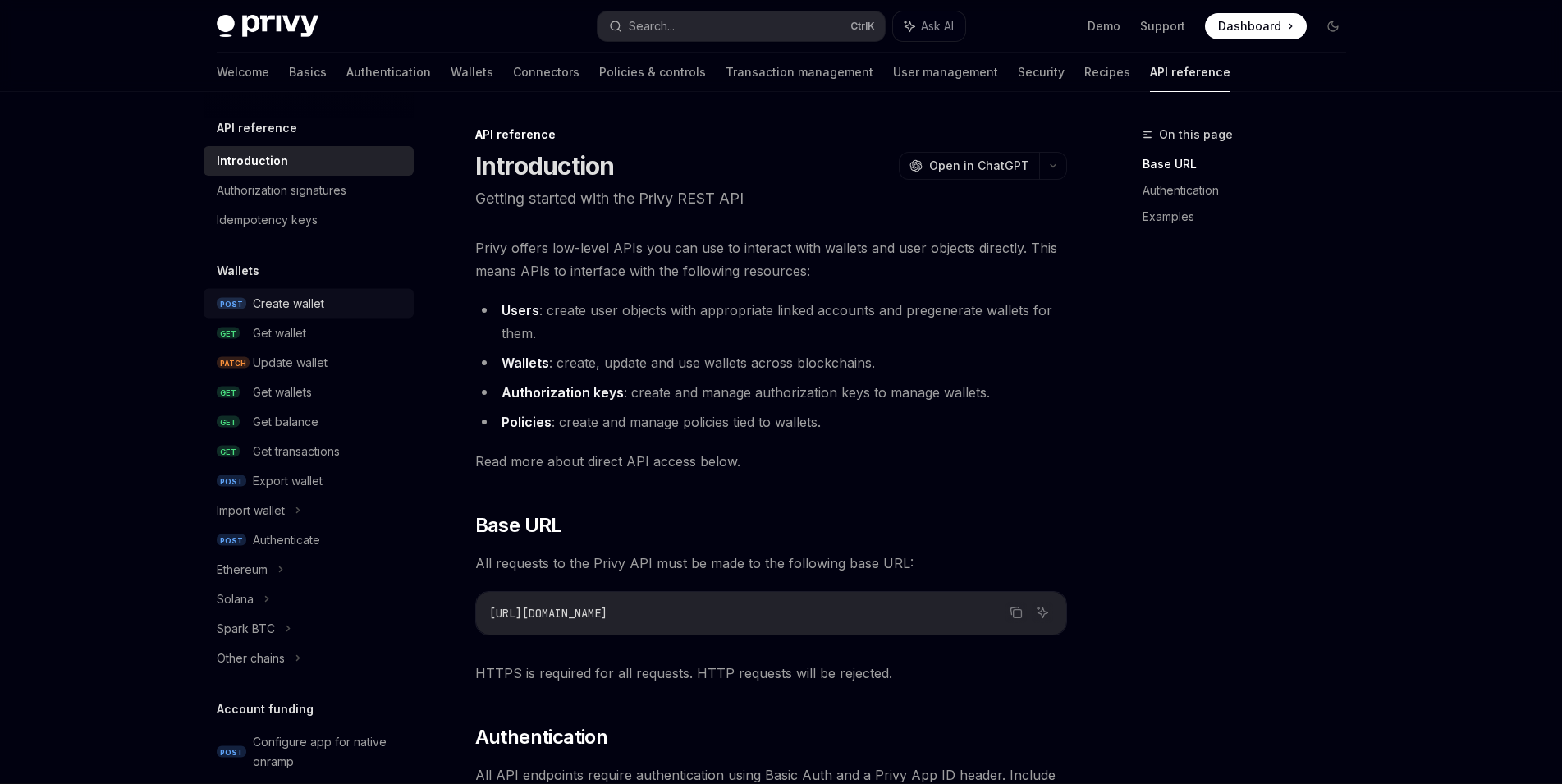
click at [313, 301] on div "Create wallet" at bounding box center [288, 303] width 72 height 20
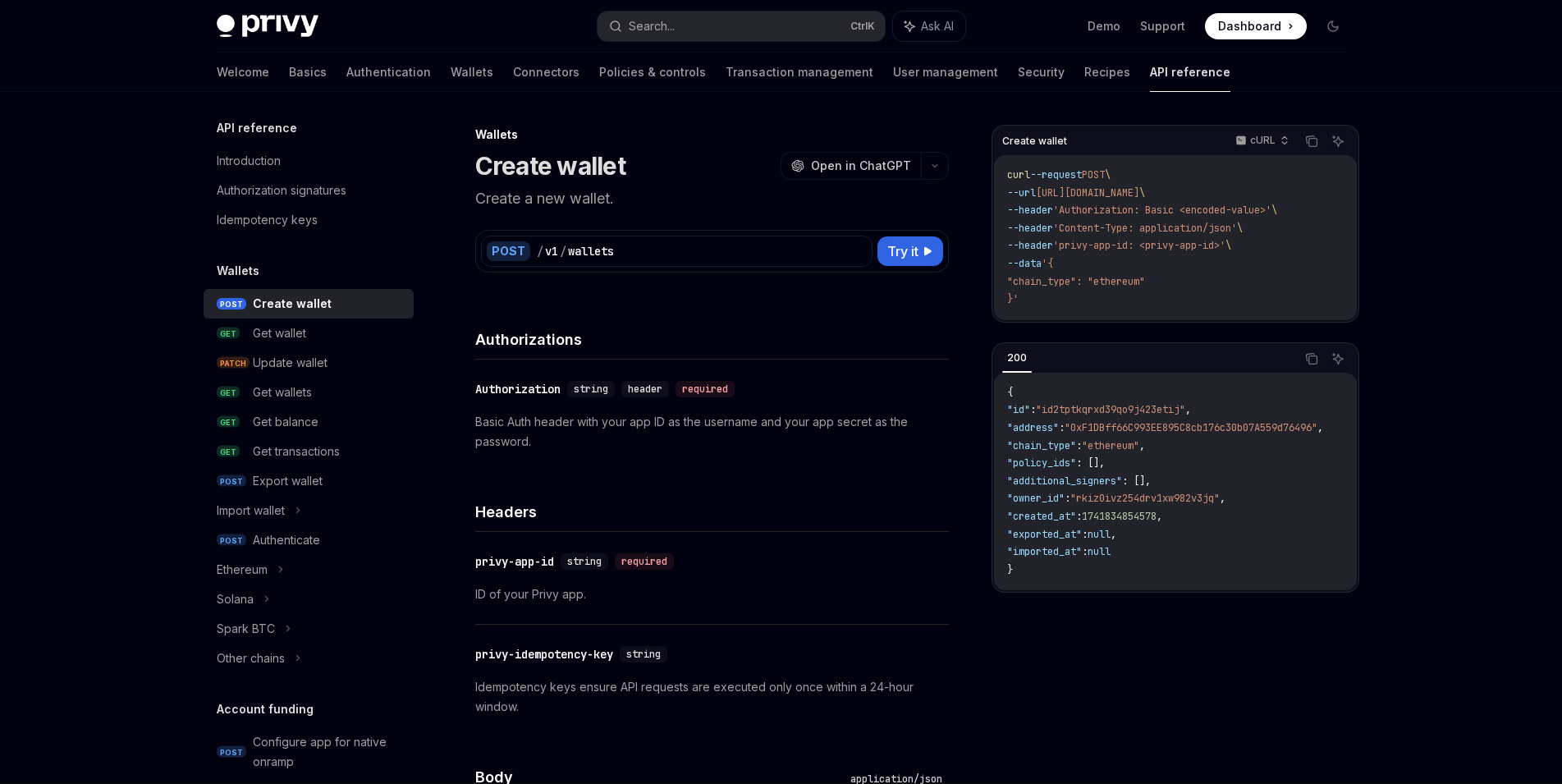
type textarea "*"
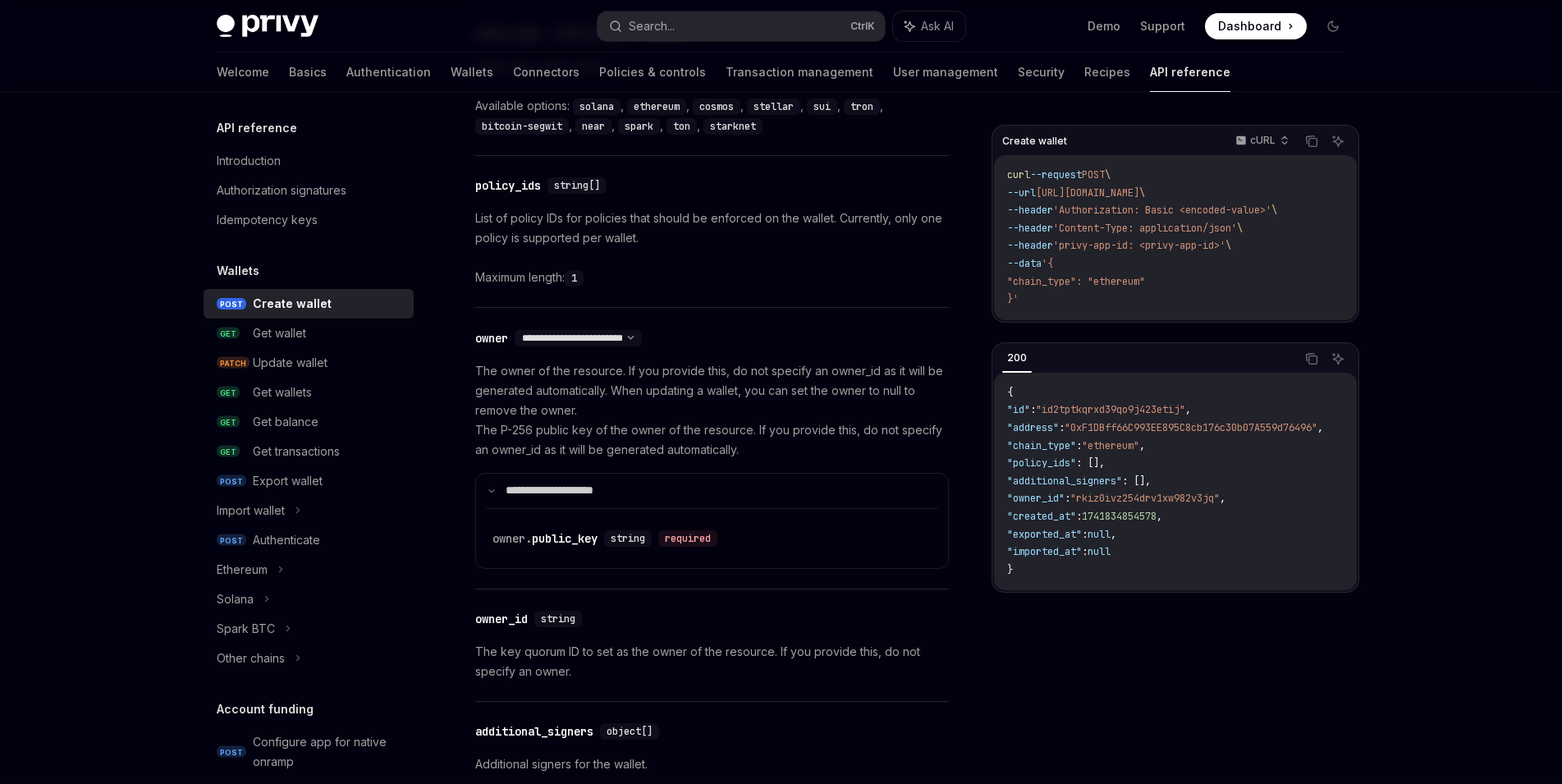
scroll to position [792, 0]
click at [572, 491] on p "**********" at bounding box center [560, 491] width 109 height 15
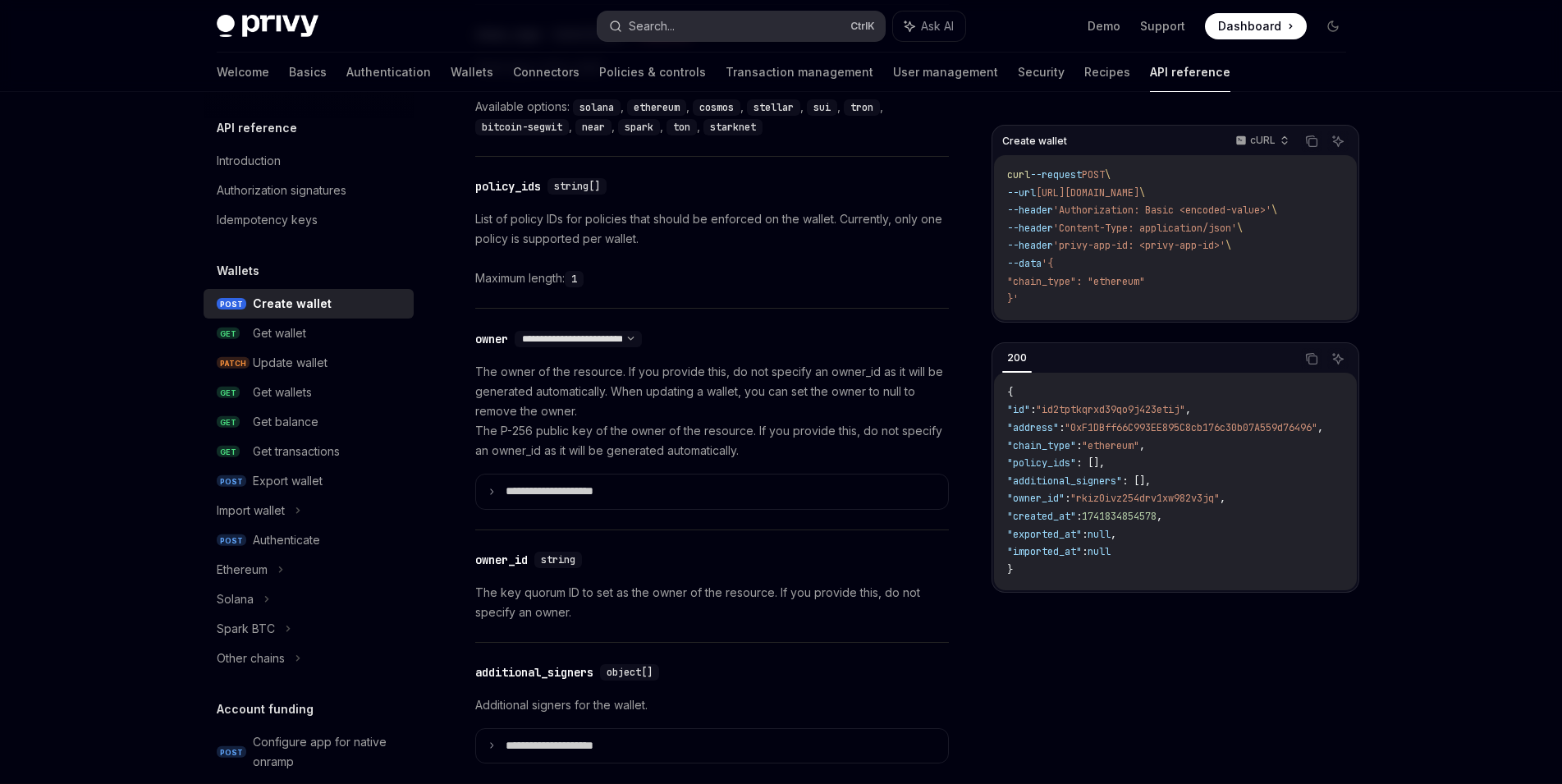
click at [659, 33] on div "Search..." at bounding box center [652, 26] width 46 height 20
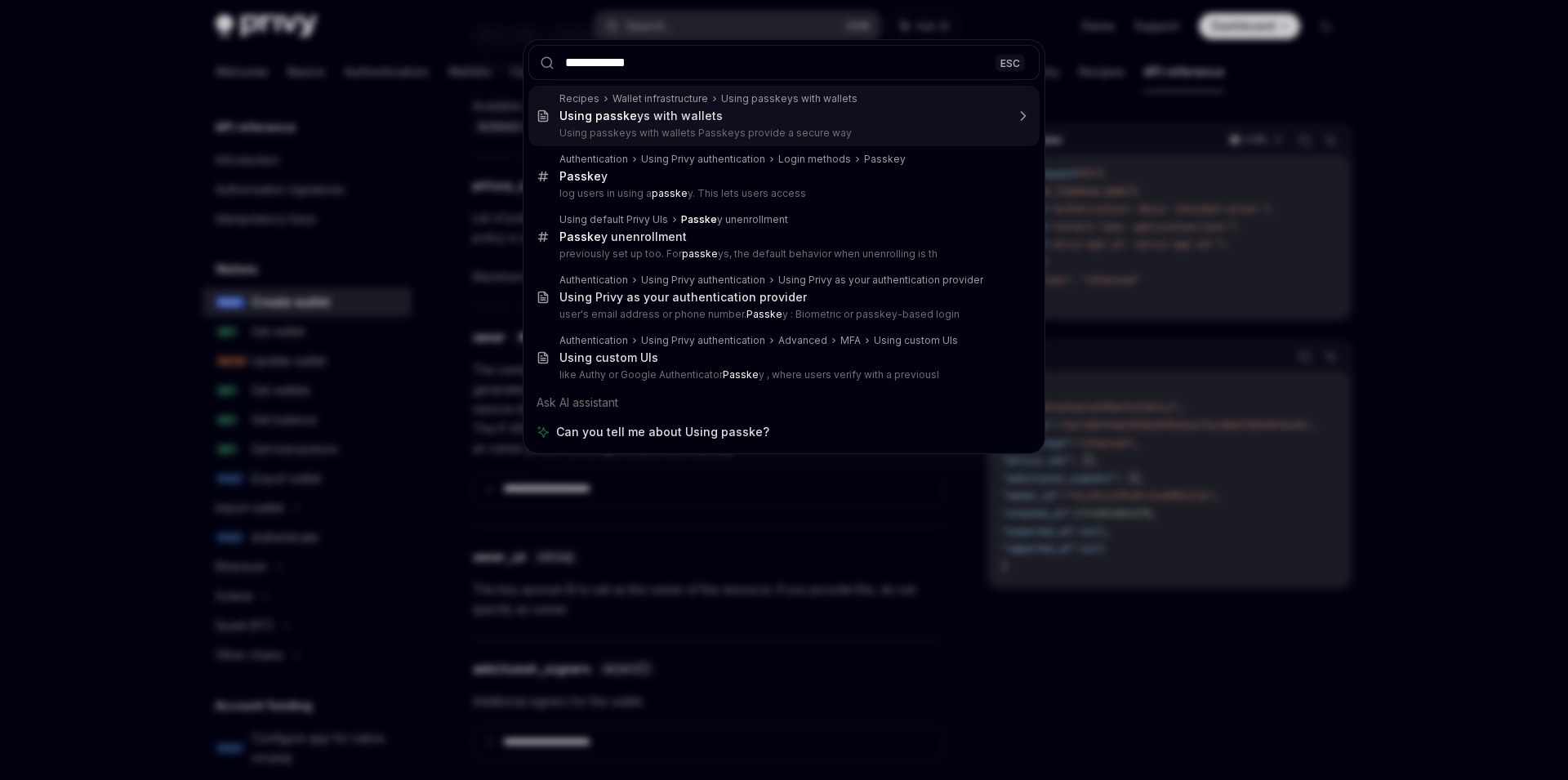
type input "**********"
type textarea "*"
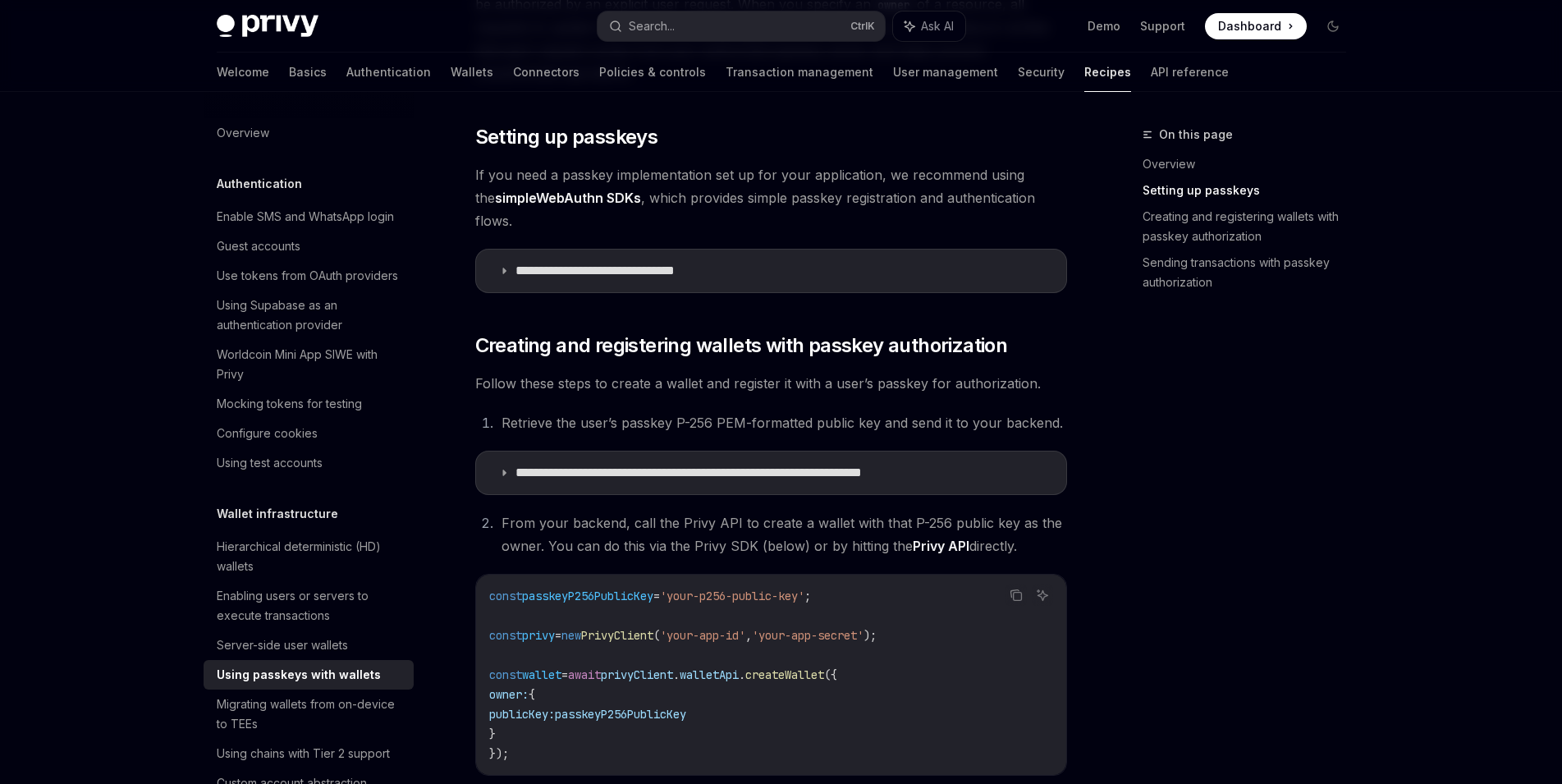
scroll to position [384, 0]
click at [724, 250] on summary "**********" at bounding box center [771, 271] width 590 height 43
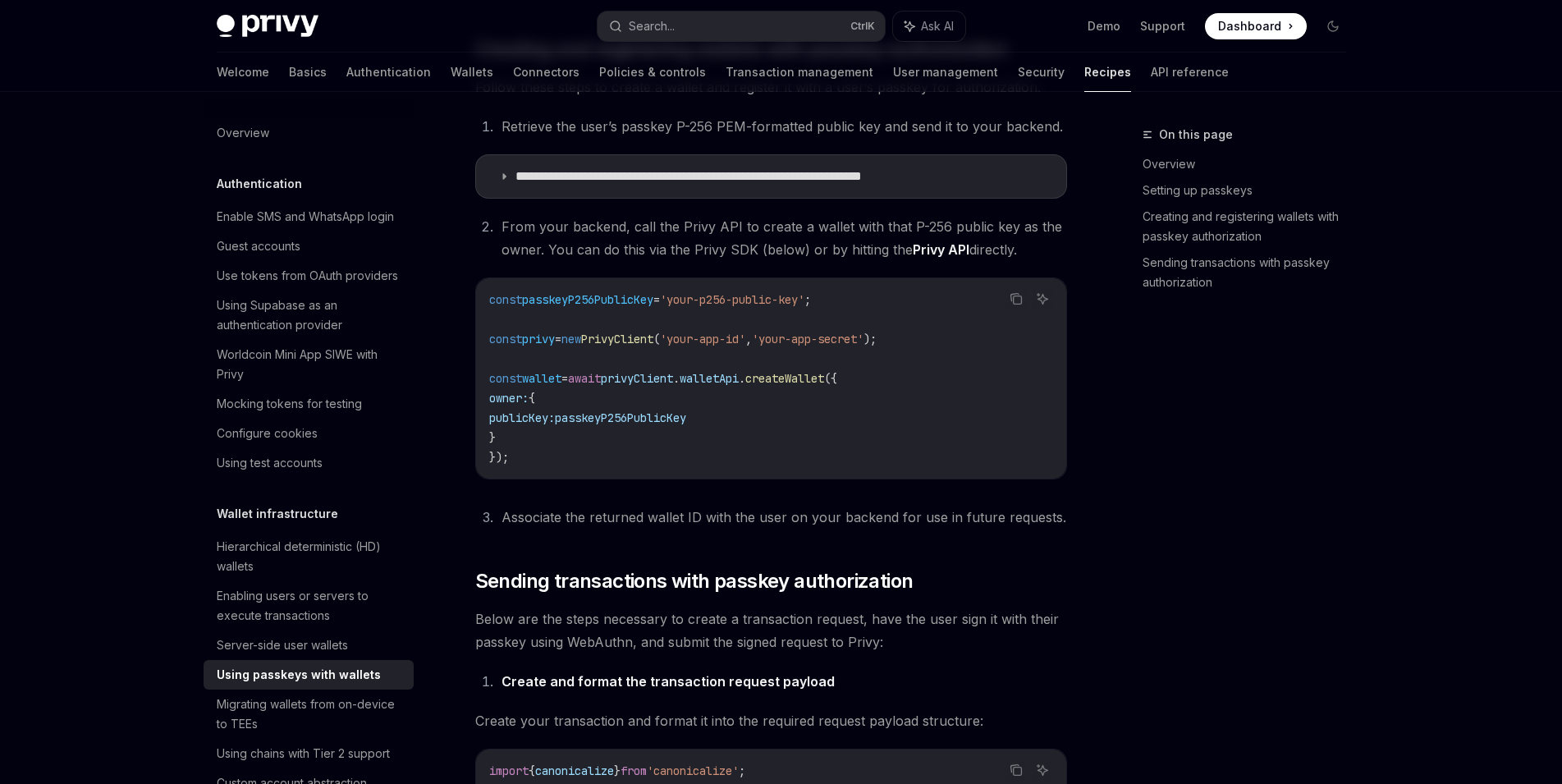
scroll to position [3977, 0]
click at [672, 185] on p "**********" at bounding box center [749, 177] width 467 height 16
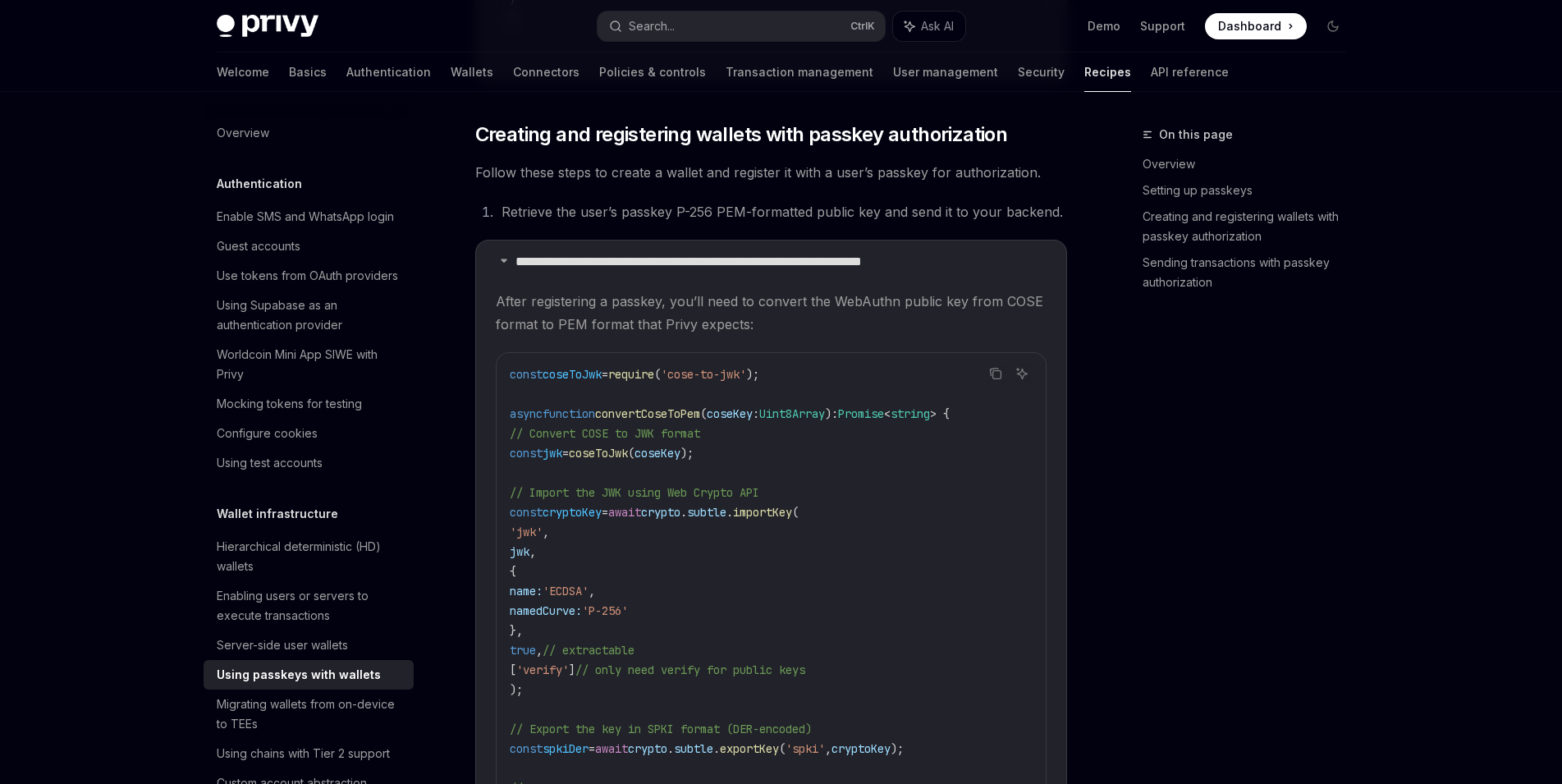
scroll to position [3894, 0]
click at [987, 383] on button "Copy the contents from the code block" at bounding box center [995, 372] width 21 height 21
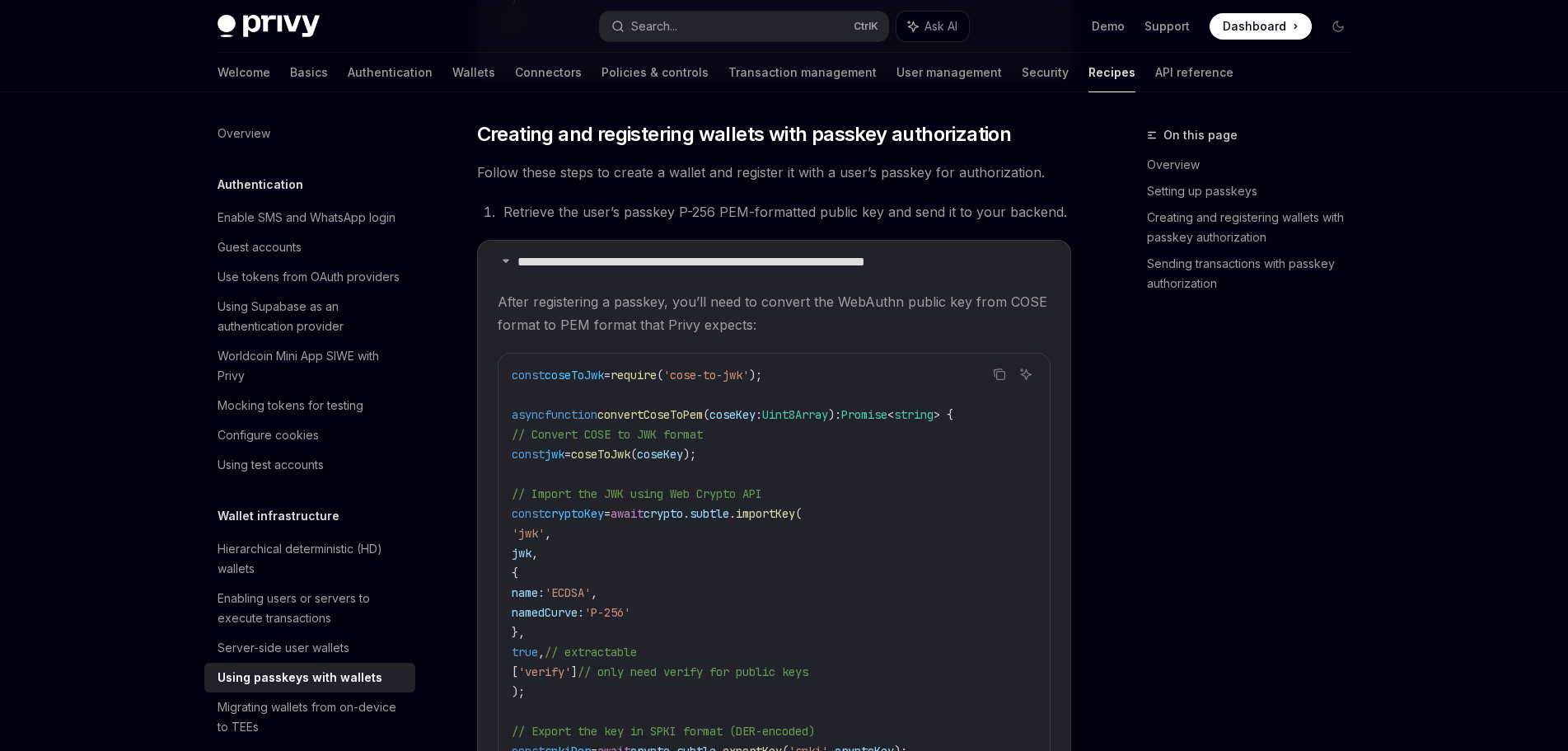
type textarea "*"
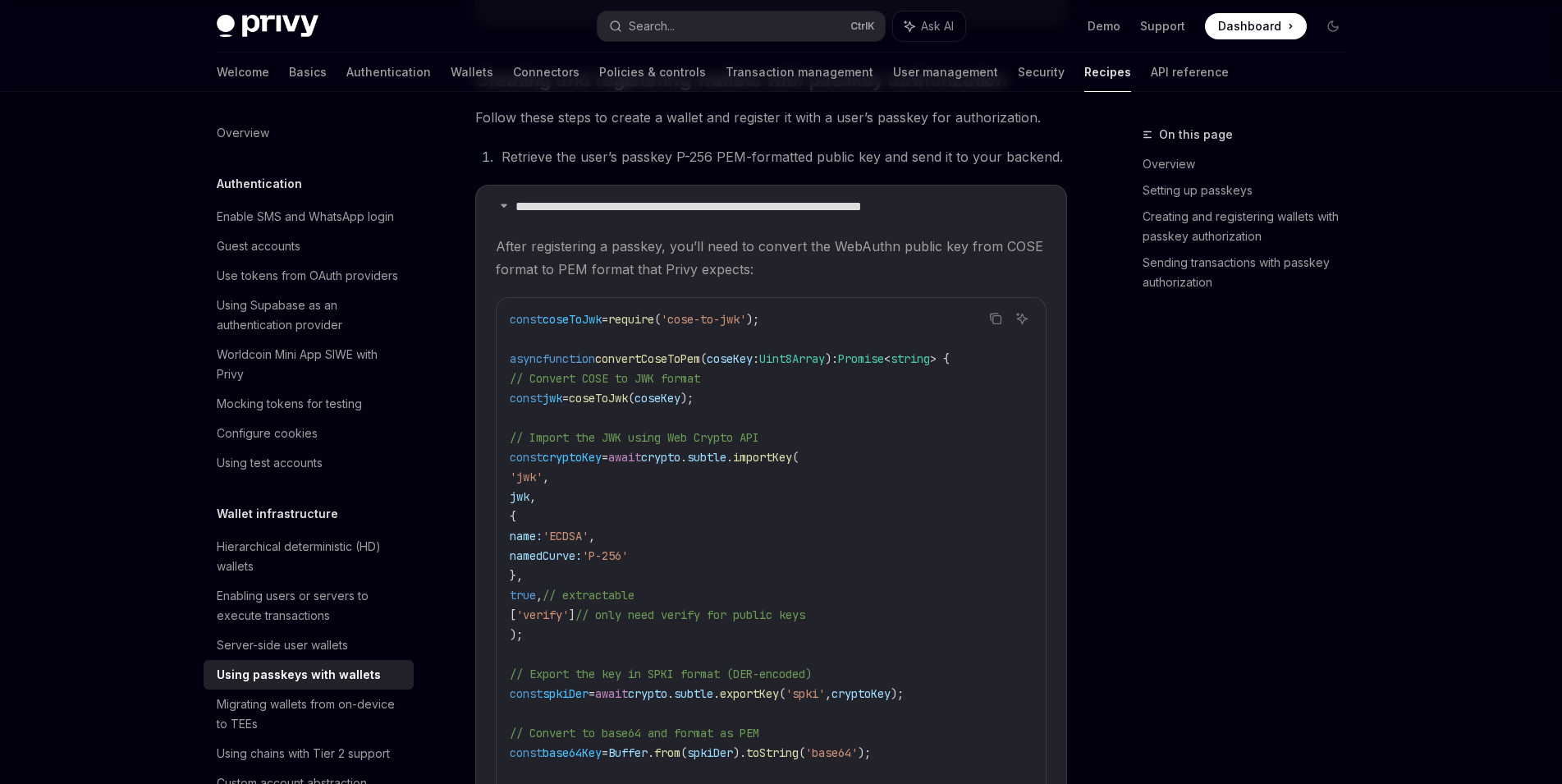
scroll to position [3948, 0]
